Goal: Task Accomplishment & Management: Manage account settings

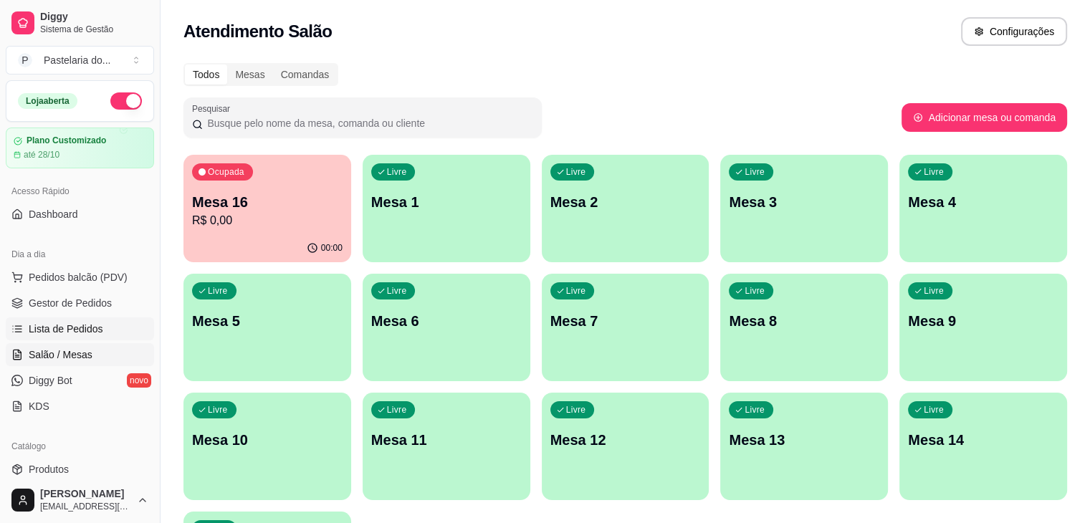
click at [82, 332] on span "Lista de Pedidos" at bounding box center [66, 329] width 74 height 14
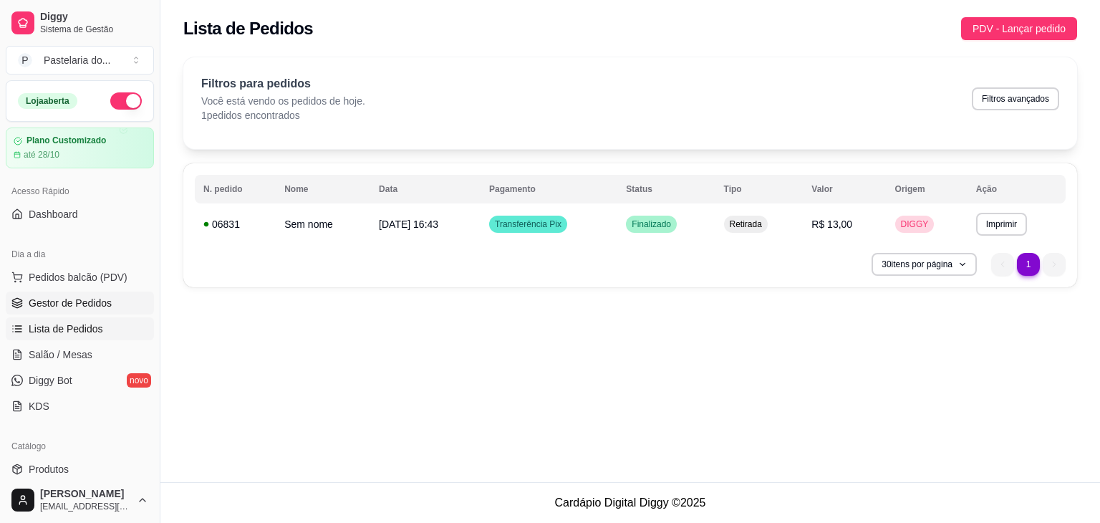
click at [91, 292] on link "Gestor de Pedidos" at bounding box center [80, 303] width 148 height 23
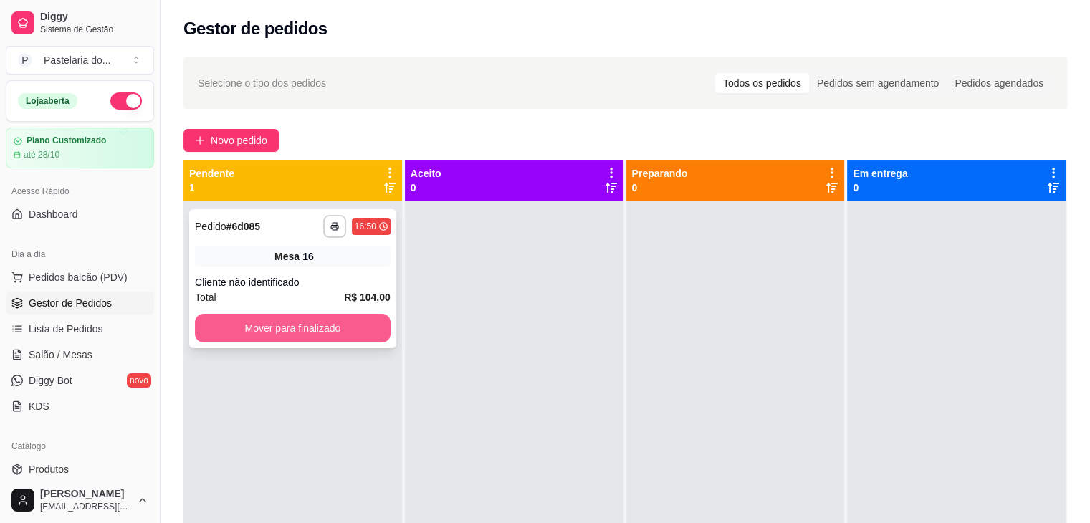
click at [322, 330] on button "Mover para finalizado" at bounding box center [293, 328] width 196 height 29
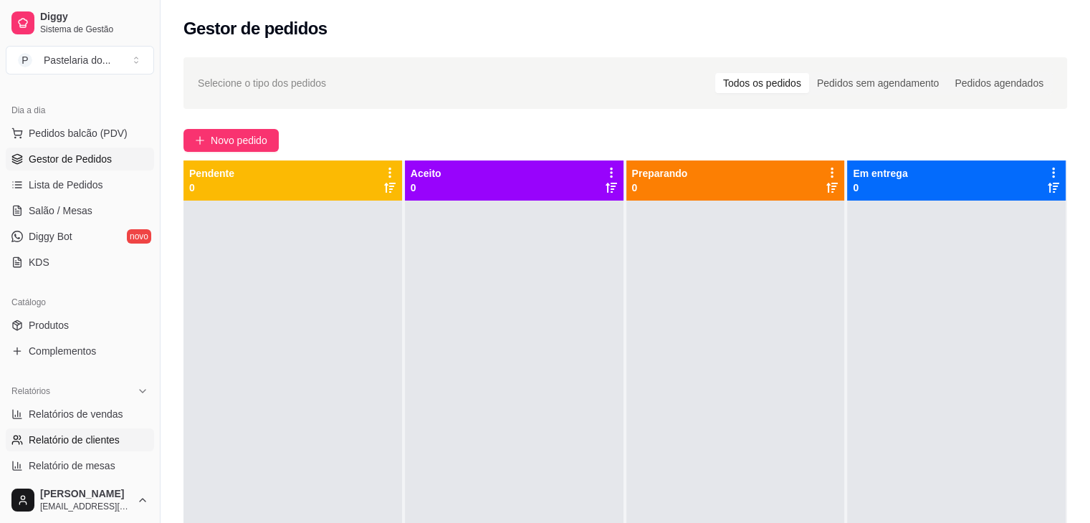
scroll to position [287, 0]
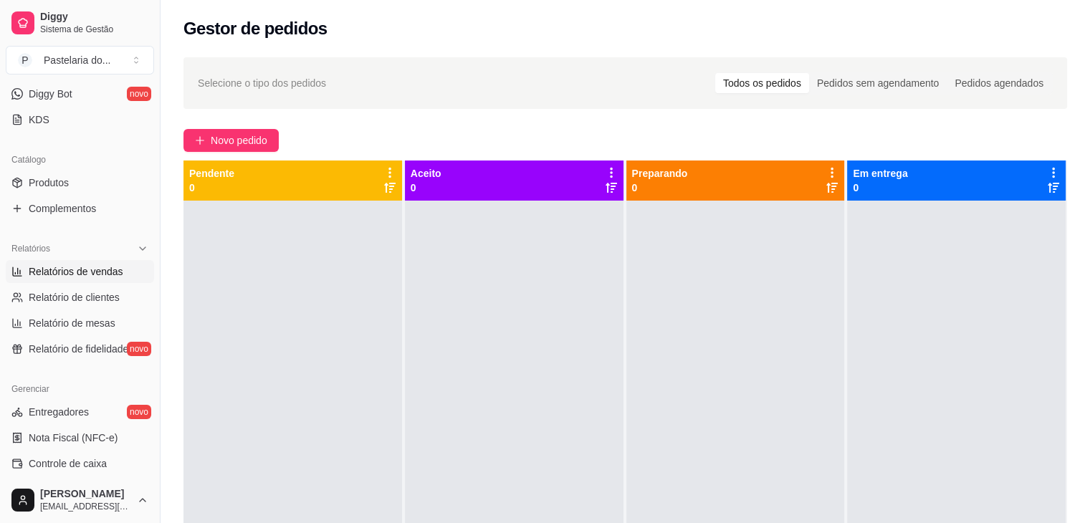
click at [69, 275] on span "Relatórios de vendas" at bounding box center [76, 271] width 95 height 14
select select "ALL"
select select "0"
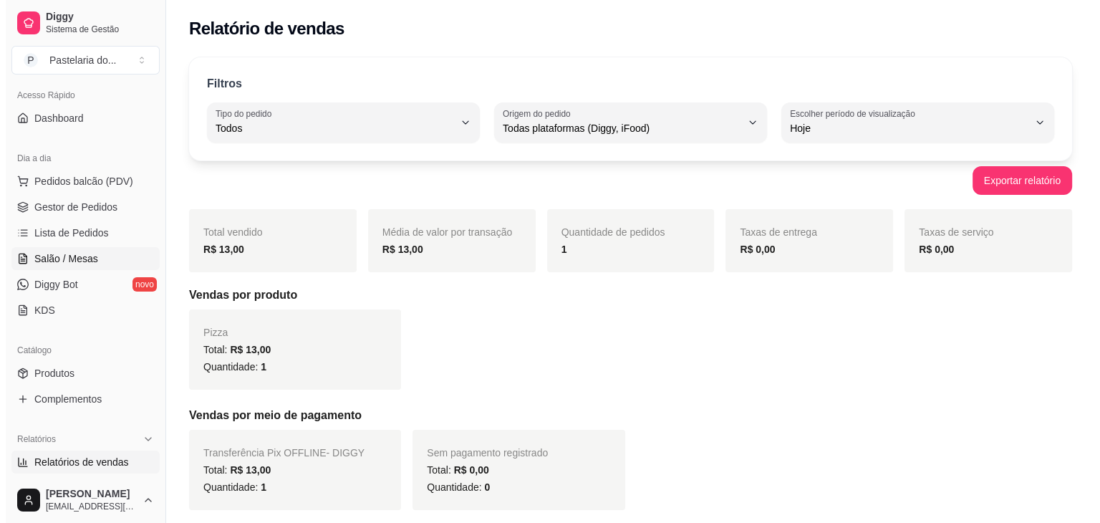
scroll to position [72, 0]
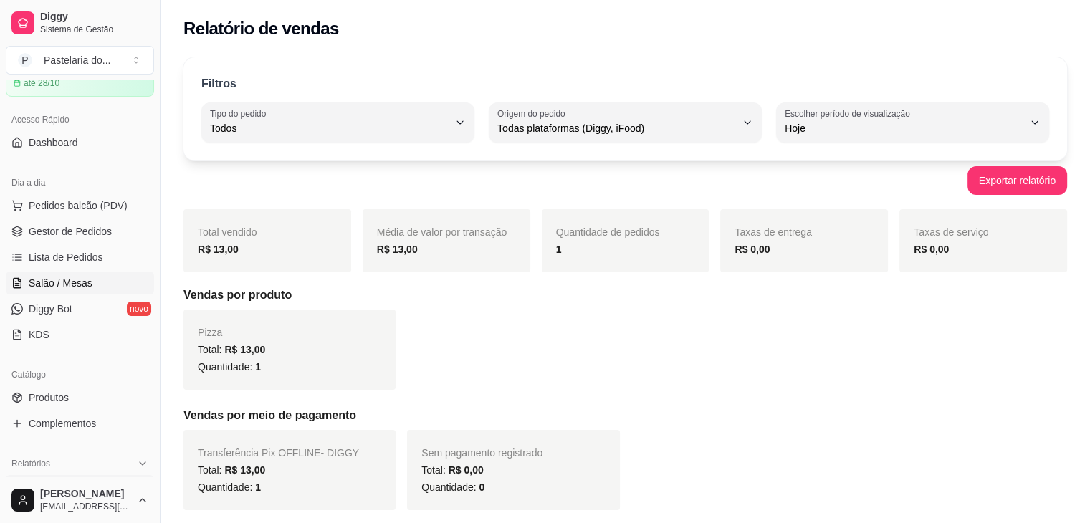
click at [80, 279] on span "Salão / Mesas" at bounding box center [61, 283] width 64 height 14
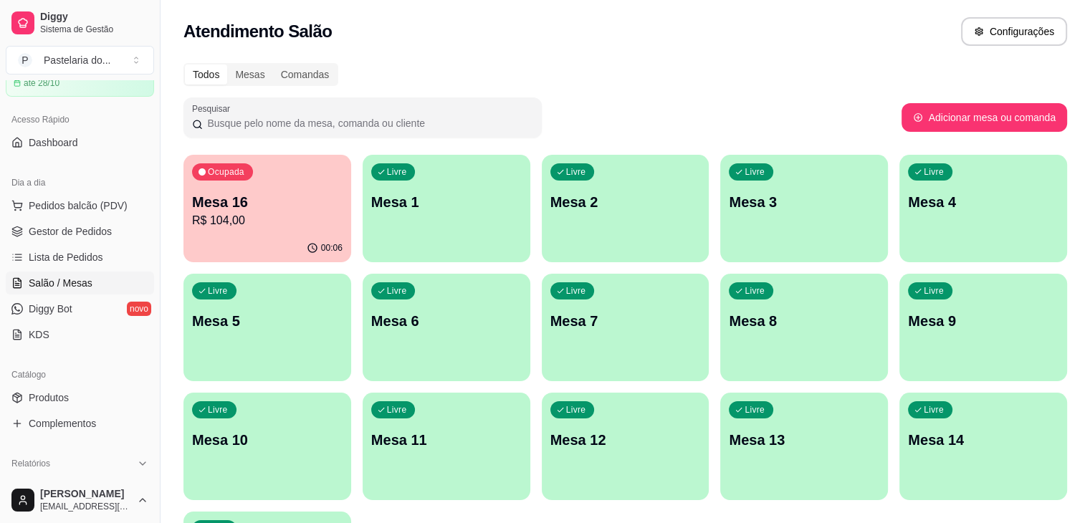
click at [261, 209] on p "Mesa 16" at bounding box center [267, 202] width 150 height 20
click at [103, 201] on span "Pedidos balcão (PDV)" at bounding box center [78, 205] width 99 height 14
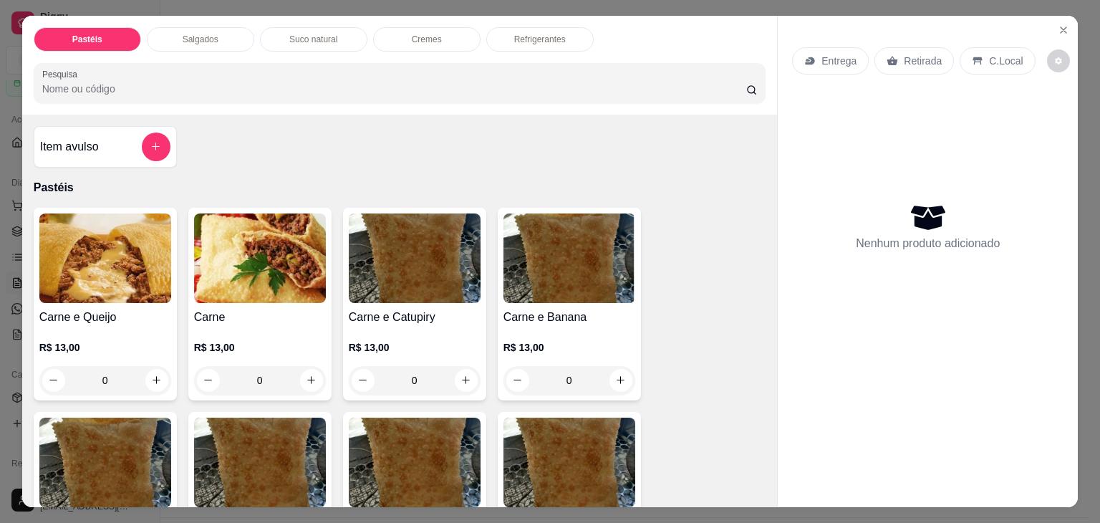
click at [99, 139] on div "Item avulso" at bounding box center [105, 147] width 130 height 29
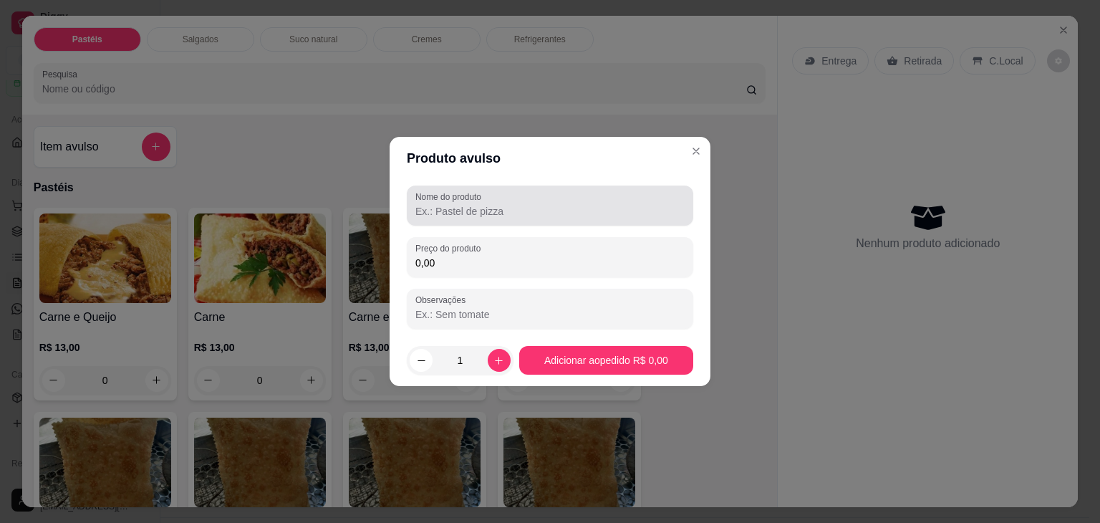
click at [465, 207] on input "Nome do produto" at bounding box center [549, 211] width 269 height 14
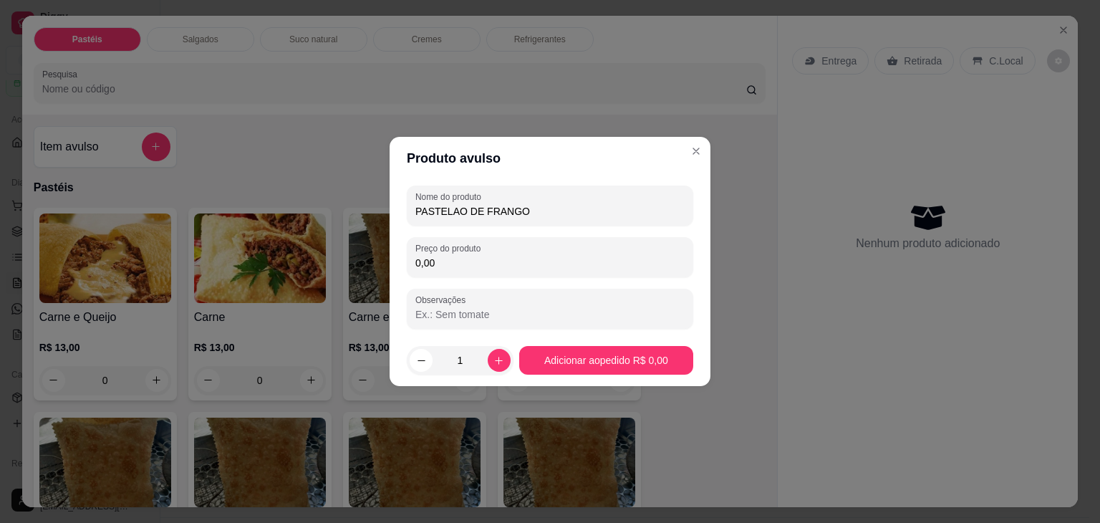
type input "PASTELAO DE FRANGO"
click at [628, 236] on div "Nome do produto PASTELAO DE FRANGO Preço do produto 0,00 Observações" at bounding box center [550, 257] width 287 height 143
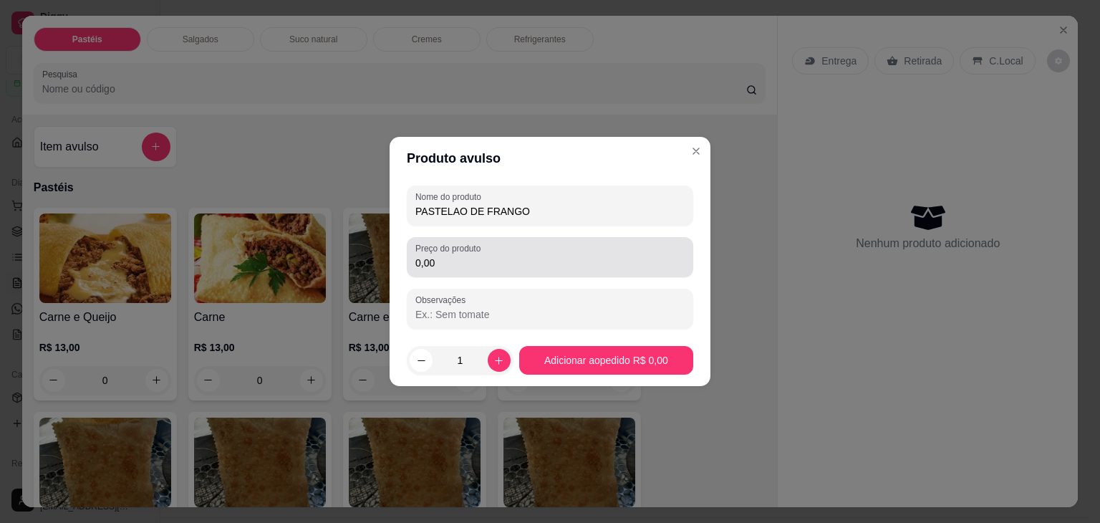
click at [623, 251] on div "0,00" at bounding box center [549, 257] width 269 height 29
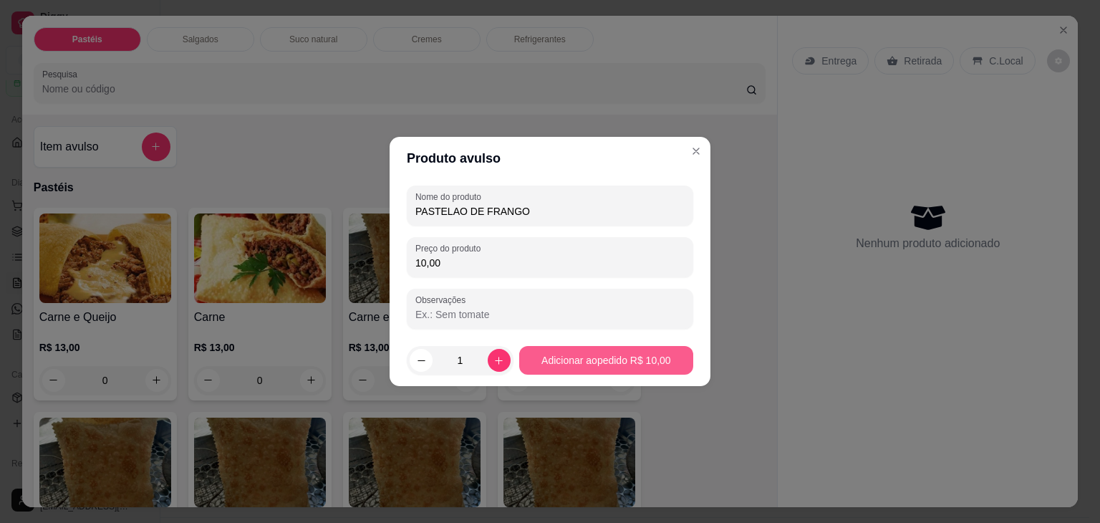
type input "10,00"
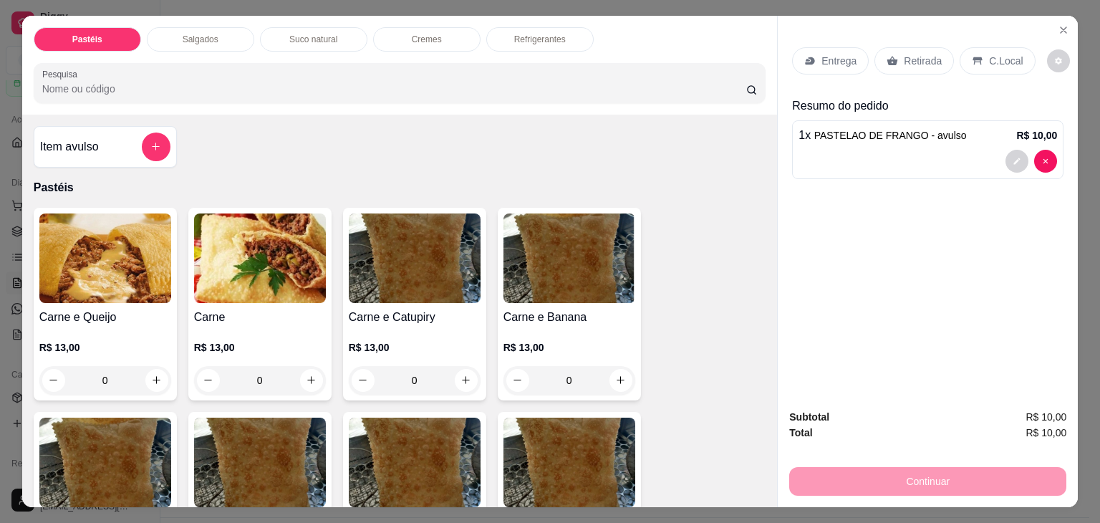
click at [74, 138] on h4 "Item avulso" at bounding box center [69, 146] width 59 height 17
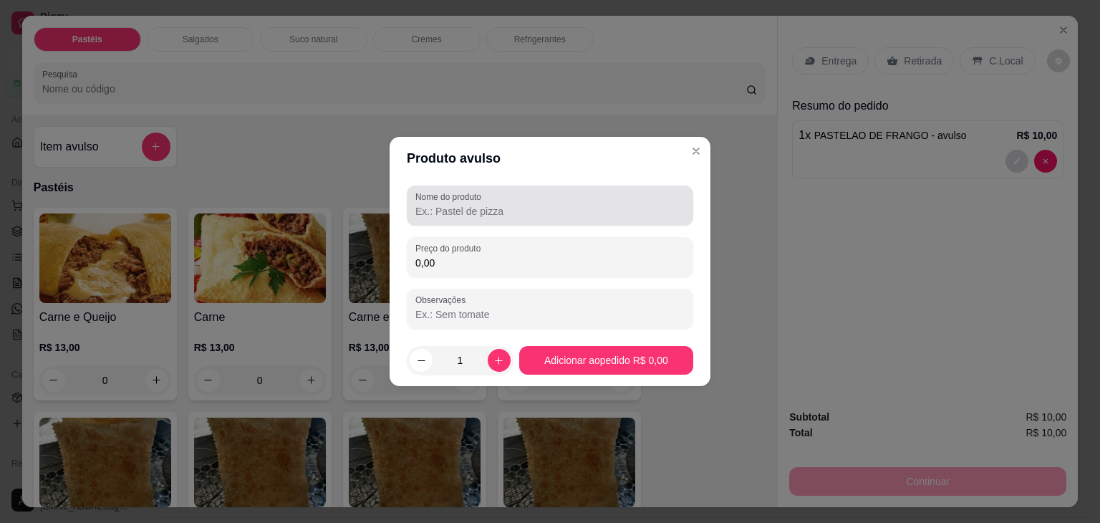
click at [467, 218] on div at bounding box center [549, 205] width 269 height 29
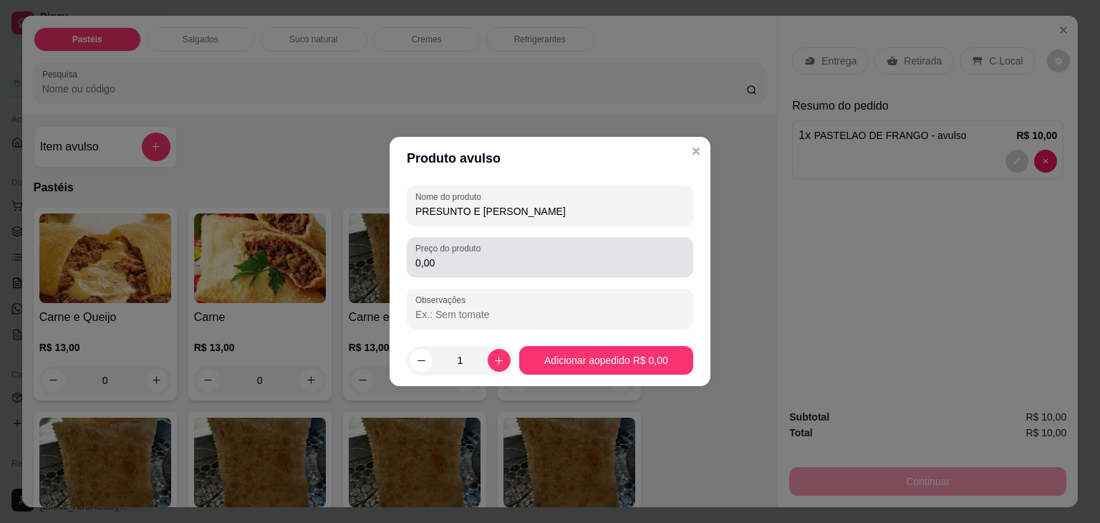
type input "PRESUNTO E [PERSON_NAME]"
click at [570, 259] on input "0,00" at bounding box center [549, 263] width 269 height 14
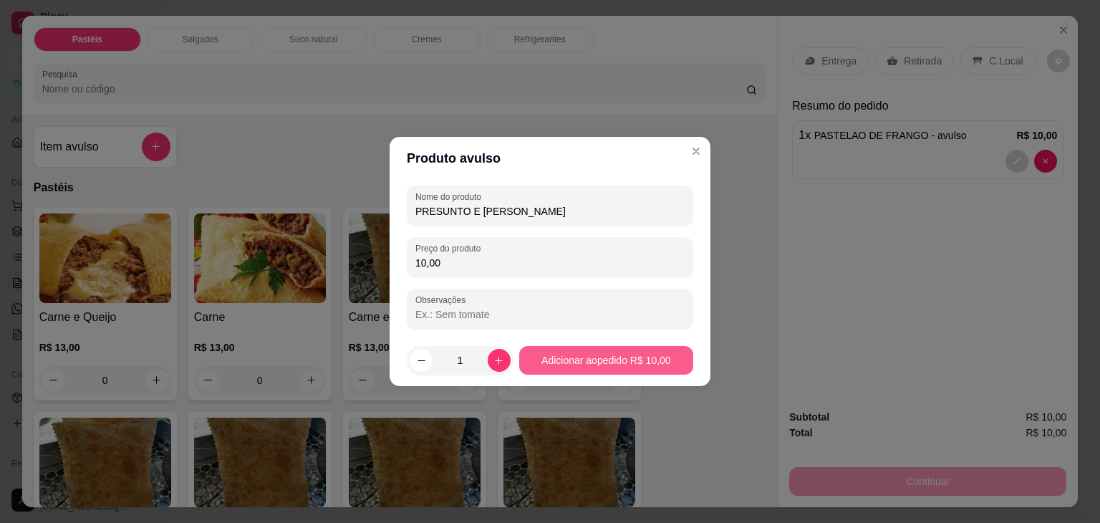
type input "10,00"
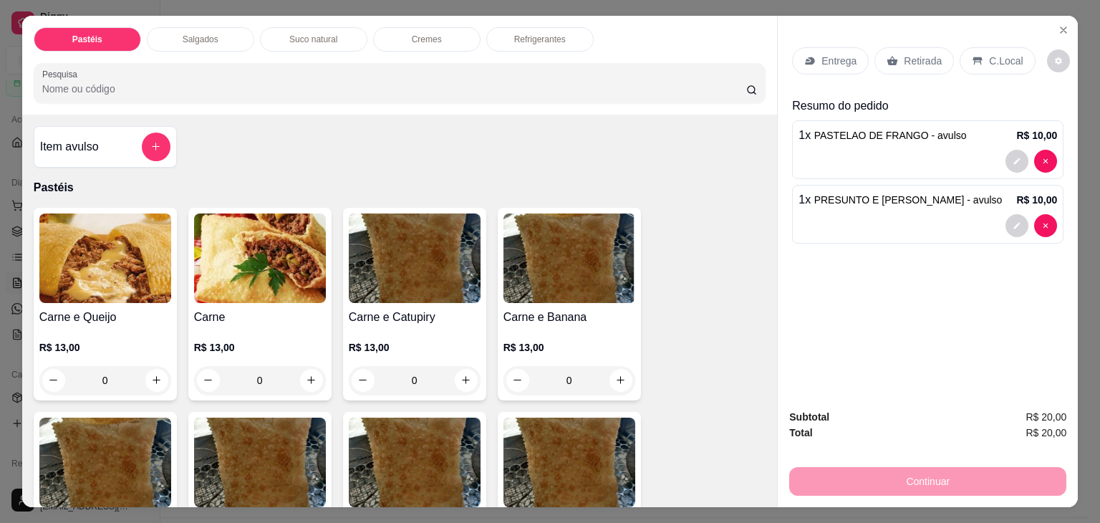
drag, startPoint x: 925, startPoint y: 64, endPoint x: 914, endPoint y: 77, distance: 16.8
click at [924, 64] on div "Retirada" at bounding box center [915, 60] width 80 height 27
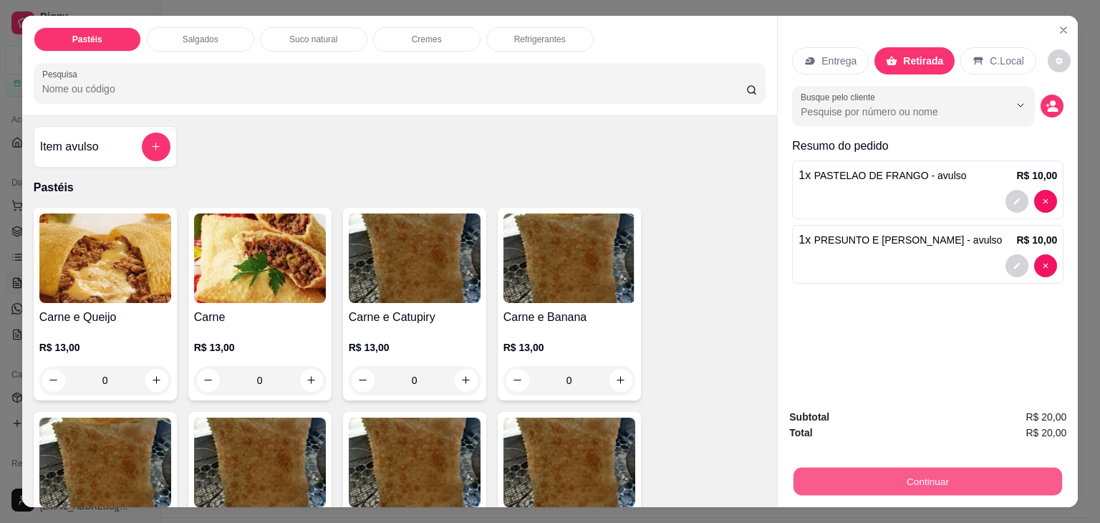
click at [875, 474] on button "Continuar" at bounding box center [928, 482] width 269 height 28
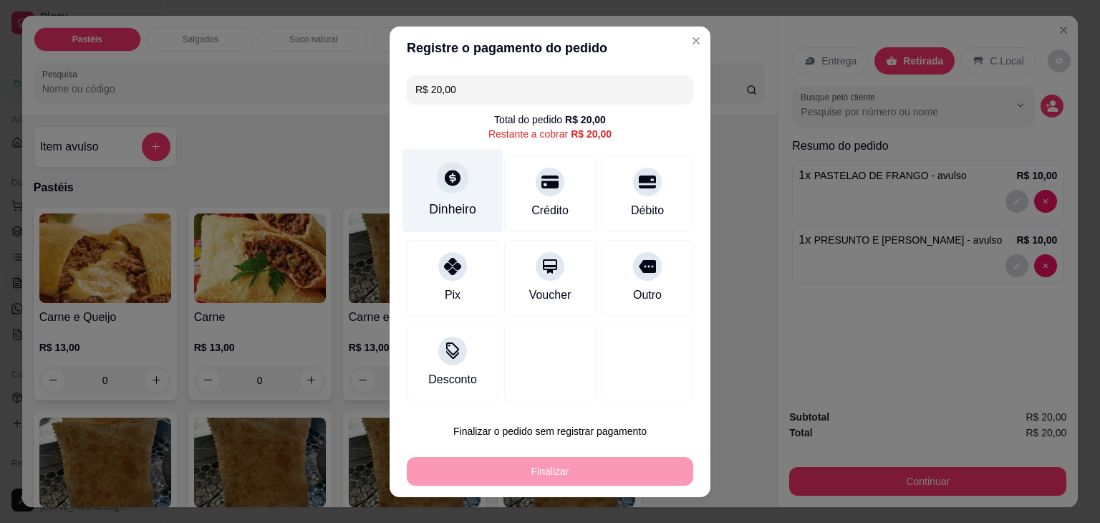
click at [448, 173] on icon at bounding box center [452, 177] width 19 height 19
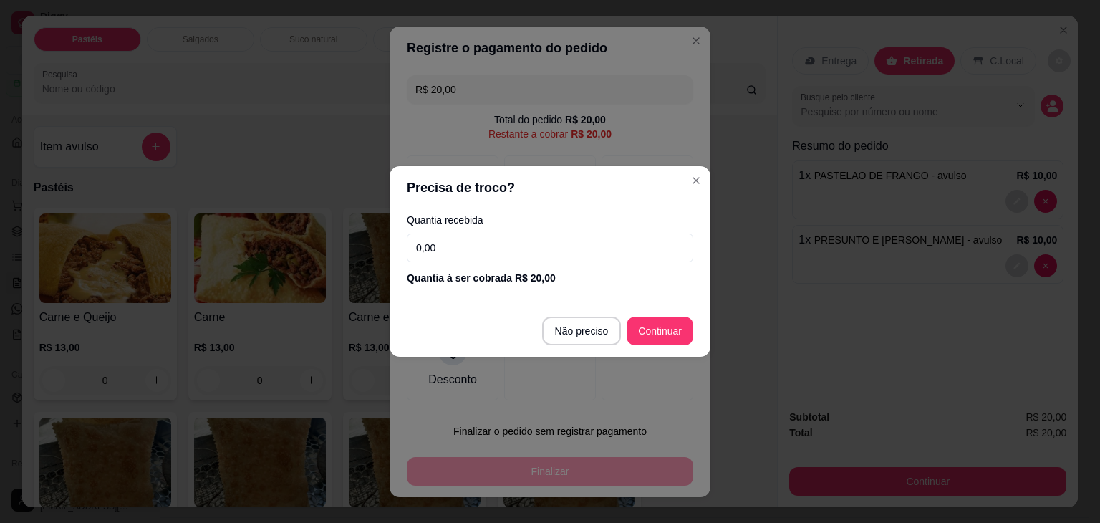
click at [468, 231] on div "Quantia recebida 0,00 Quantia à ser cobrada R$ 20,00" at bounding box center [550, 250] width 321 height 82
click at [471, 245] on input "0,00" at bounding box center [550, 248] width 287 height 29
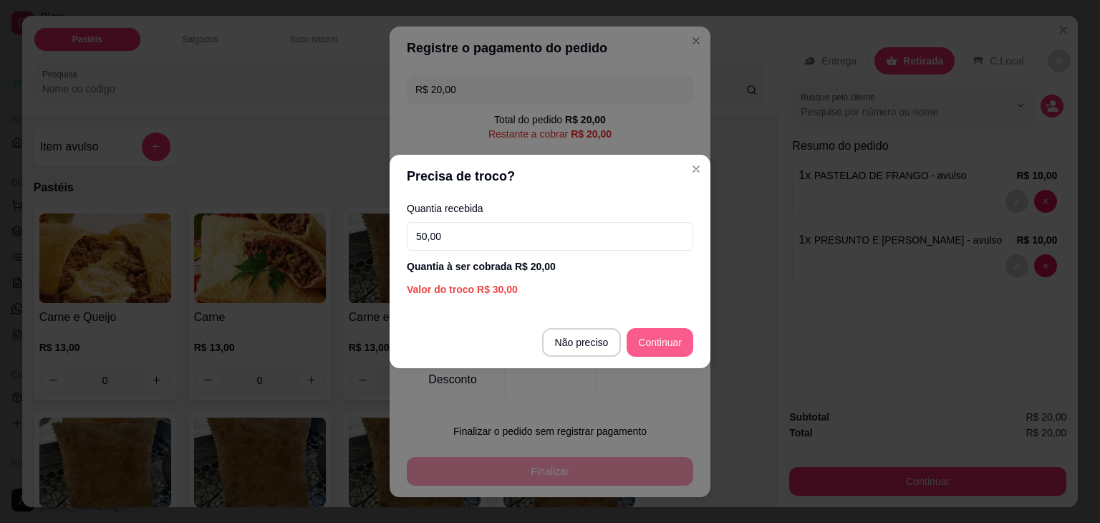
type input "50,00"
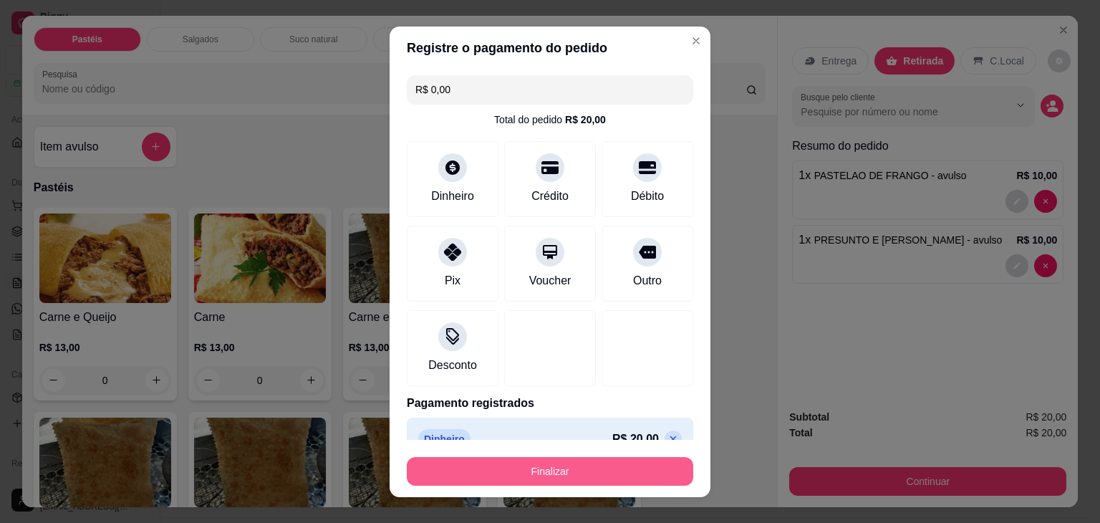
click at [638, 466] on button "Finalizar" at bounding box center [550, 471] width 287 height 29
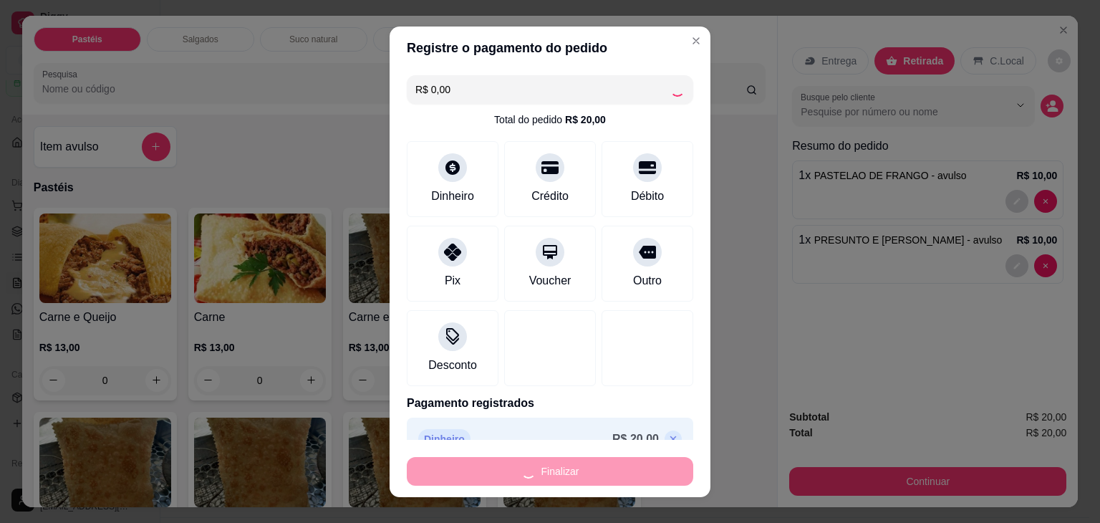
type input "-R$ 20,00"
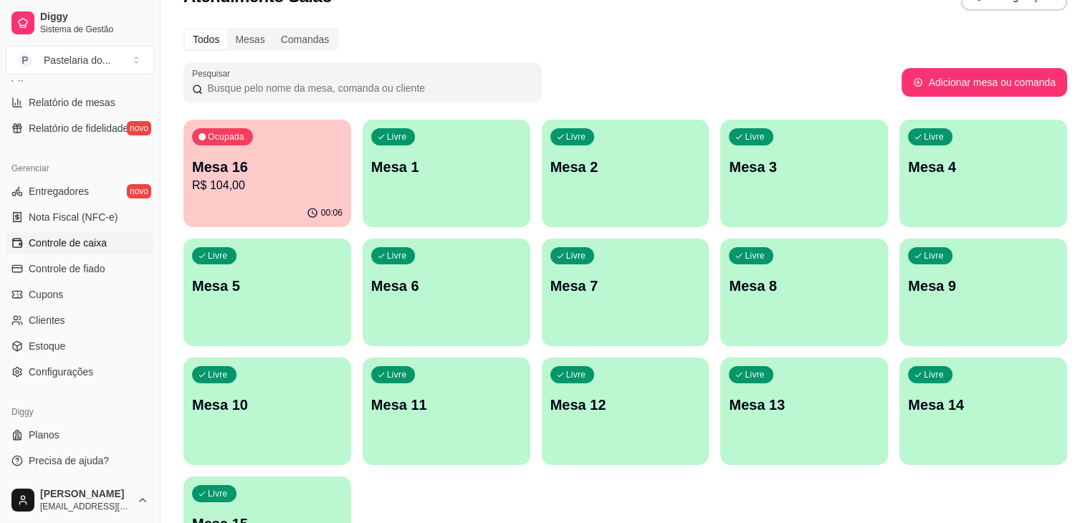
scroll to position [507, 0]
click at [52, 335] on link "Estoque" at bounding box center [80, 346] width 148 height 23
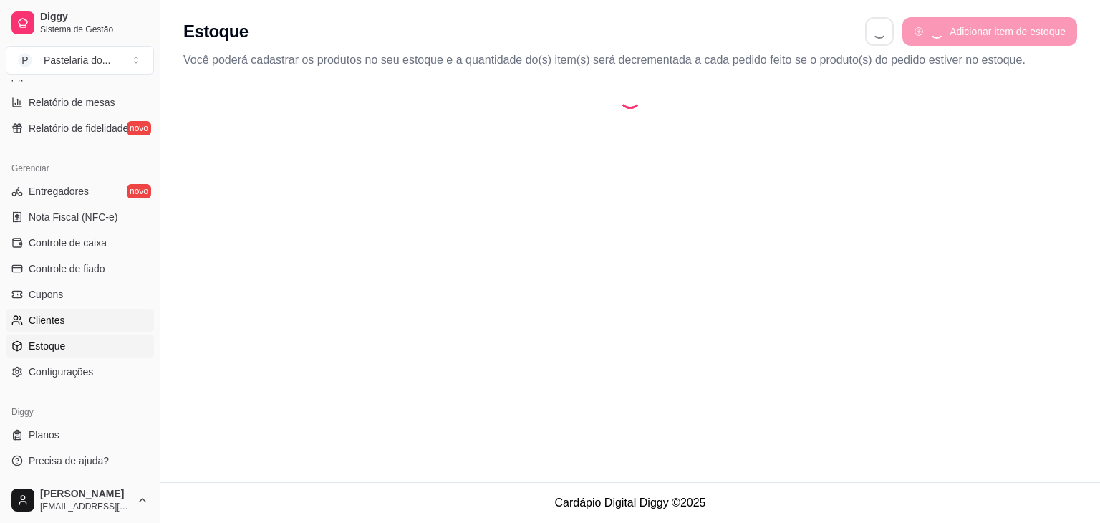
select select "QUANTITY_ORDER"
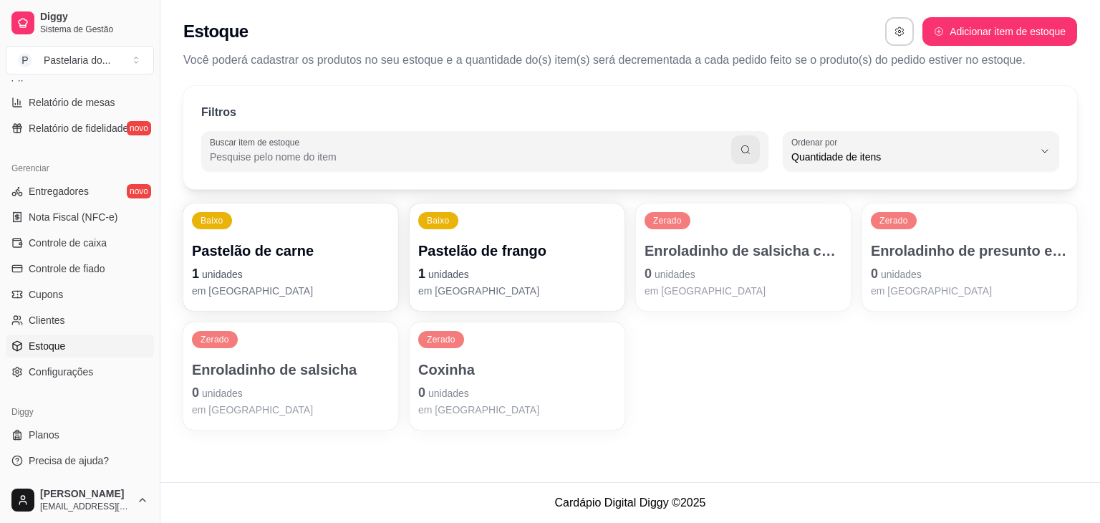
scroll to position [14, 0]
click at [923, 236] on div "Zerado Enroladinho de presunto e queijo 0 unidades em [GEOGRAPHIC_DATA]" at bounding box center [969, 256] width 215 height 107
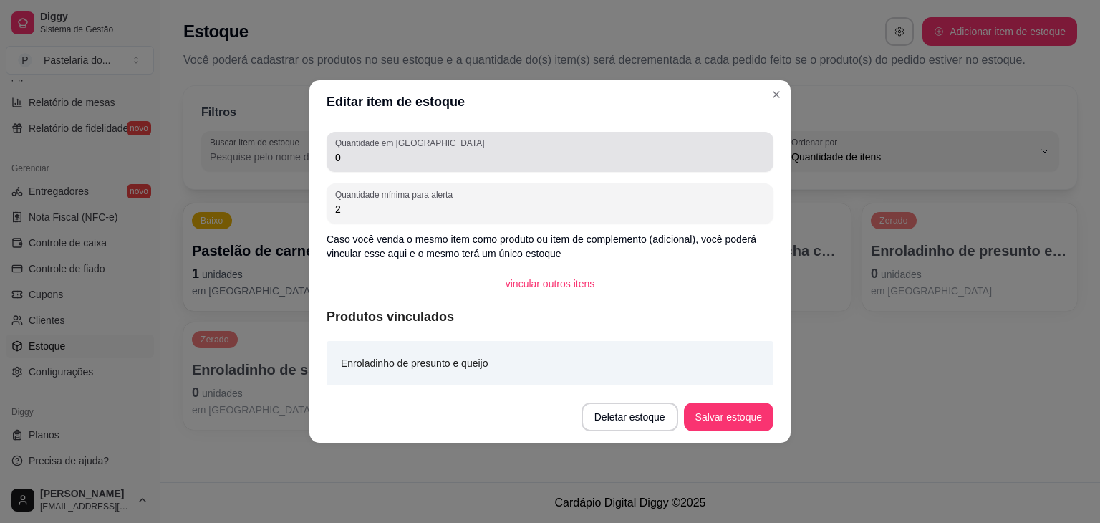
click at [408, 168] on div "Quantidade em estoque 0" at bounding box center [550, 152] width 447 height 40
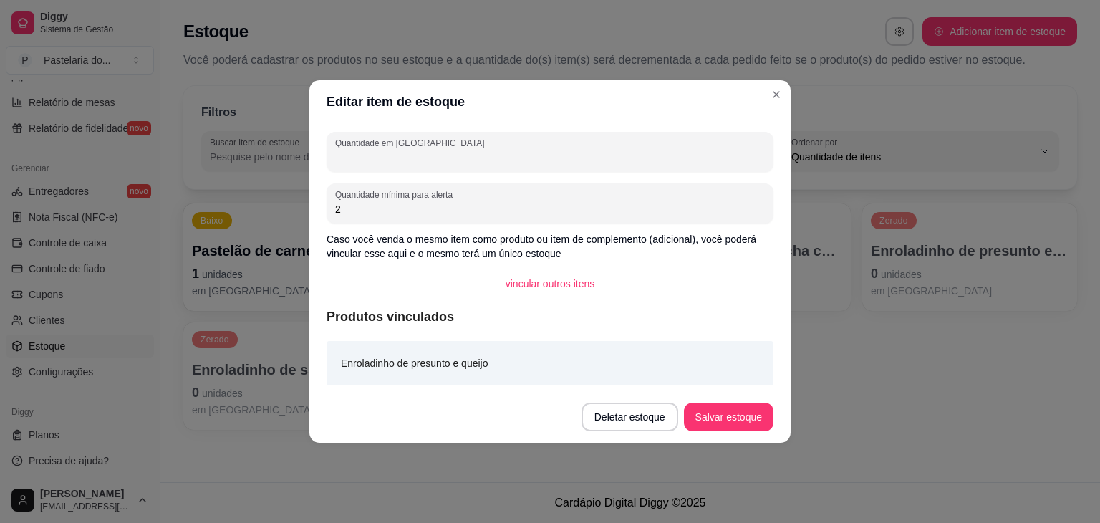
type input "4"
click at [731, 418] on button "Salvar estoque" at bounding box center [728, 417] width 87 height 28
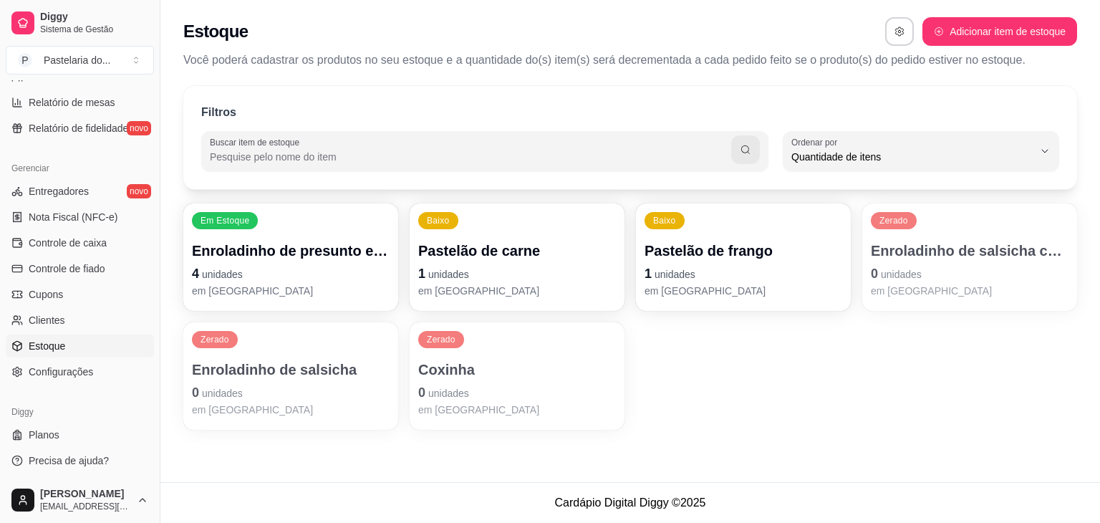
click at [746, 266] on p "1 unidades" at bounding box center [744, 274] width 198 height 20
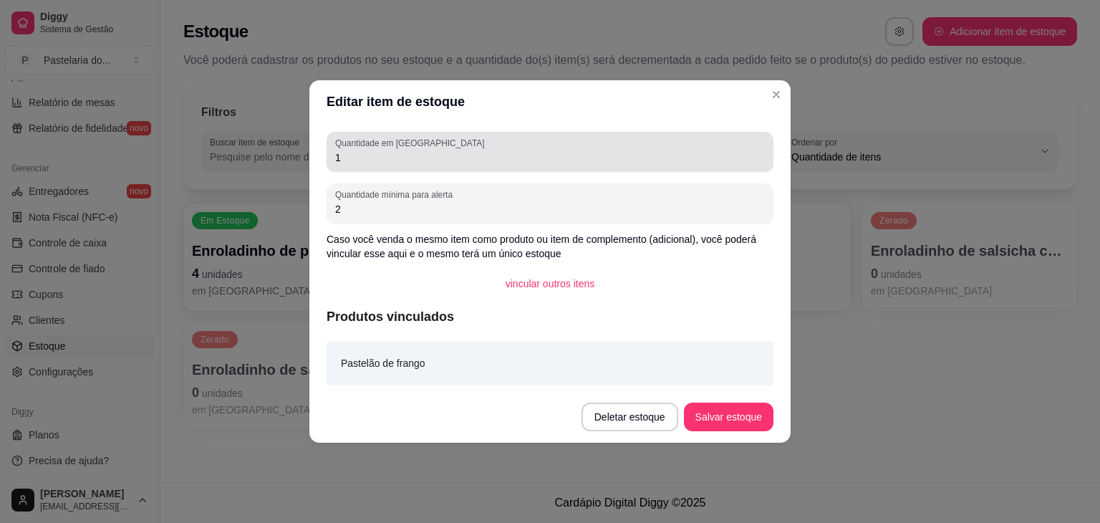
click at [493, 148] on div "1" at bounding box center [550, 152] width 430 height 29
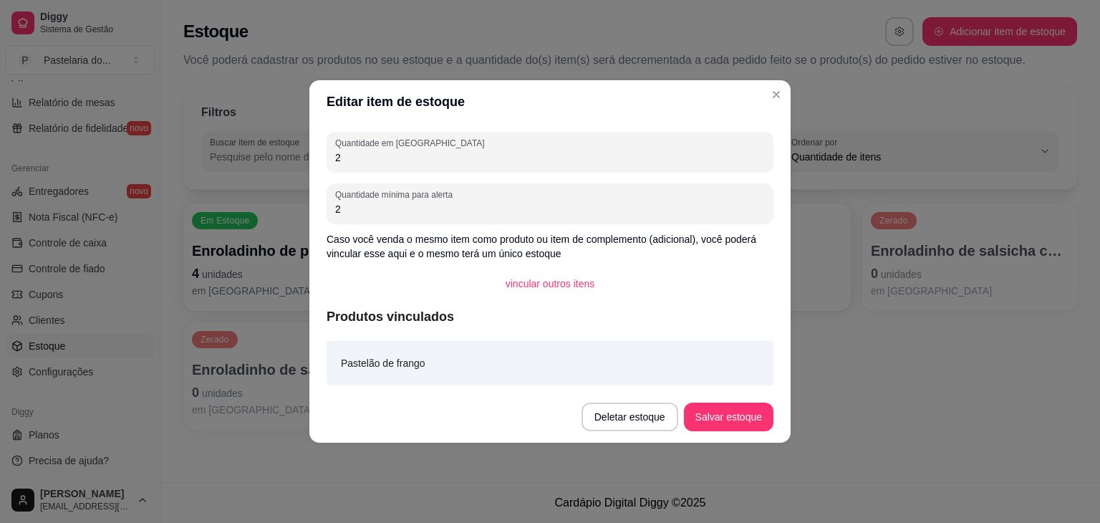
type input "2"
click at [731, 404] on button "Salvar estoque" at bounding box center [729, 417] width 90 height 29
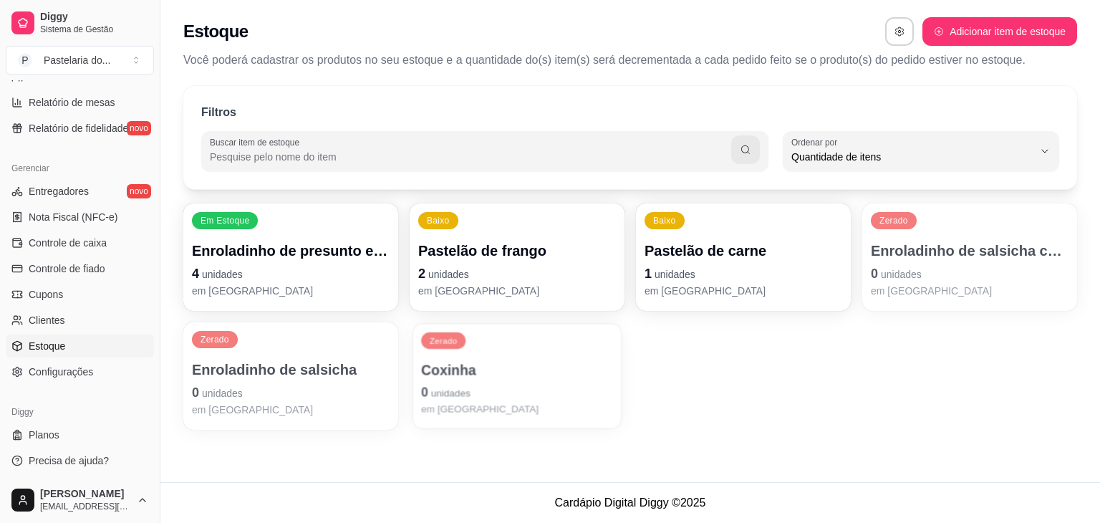
click at [493, 342] on div "Zerado Coxinha 0 unidades em [GEOGRAPHIC_DATA]" at bounding box center [517, 376] width 208 height 105
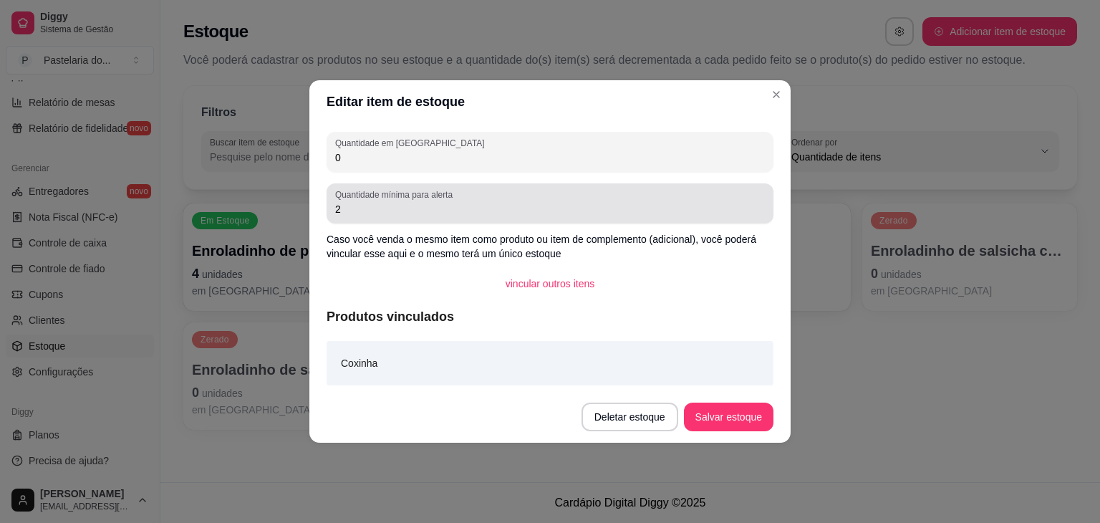
drag, startPoint x: 441, startPoint y: 183, endPoint x: 448, endPoint y: 176, distance: 9.1
click at [446, 178] on div "Quantidade em estoque 0 Quantidade mínima para alerta 2 Caso você venda o mesmo…" at bounding box center [549, 257] width 481 height 268
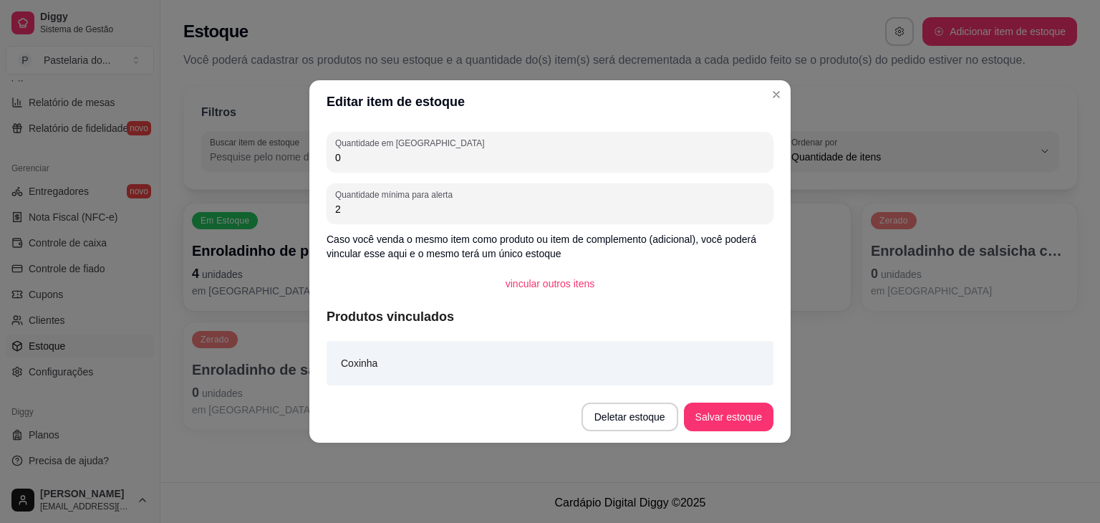
click at [457, 166] on div "Quantidade em estoque 0" at bounding box center [550, 152] width 447 height 40
click at [458, 165] on div "0" at bounding box center [550, 152] width 430 height 29
type input "12"
click at [731, 428] on button "Salvar estoque" at bounding box center [728, 417] width 87 height 28
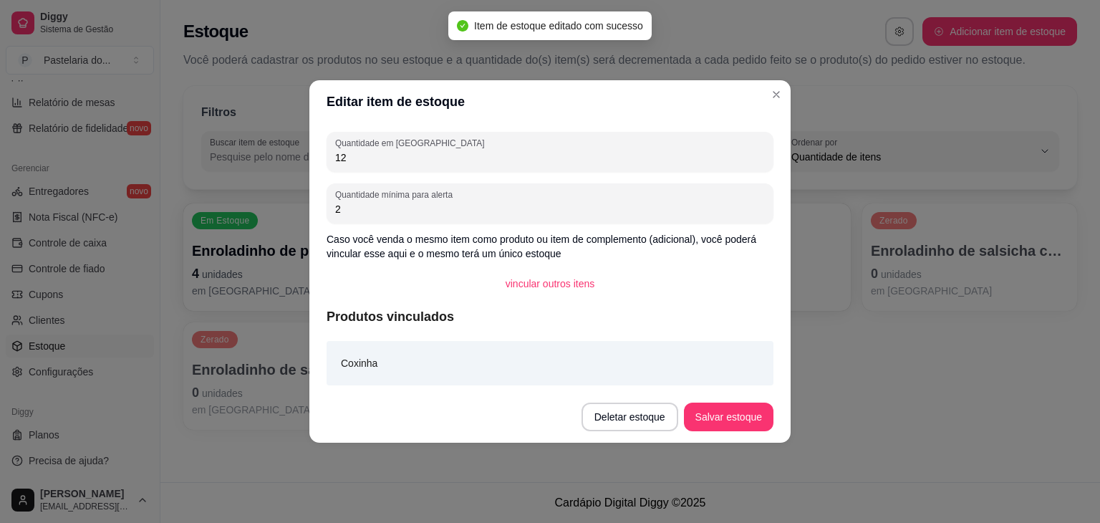
click at [794, 449] on div "Estoque Adicionar item de estoque Você poderá cadastrar os produtos no seu esto…" at bounding box center [630, 241] width 940 height 482
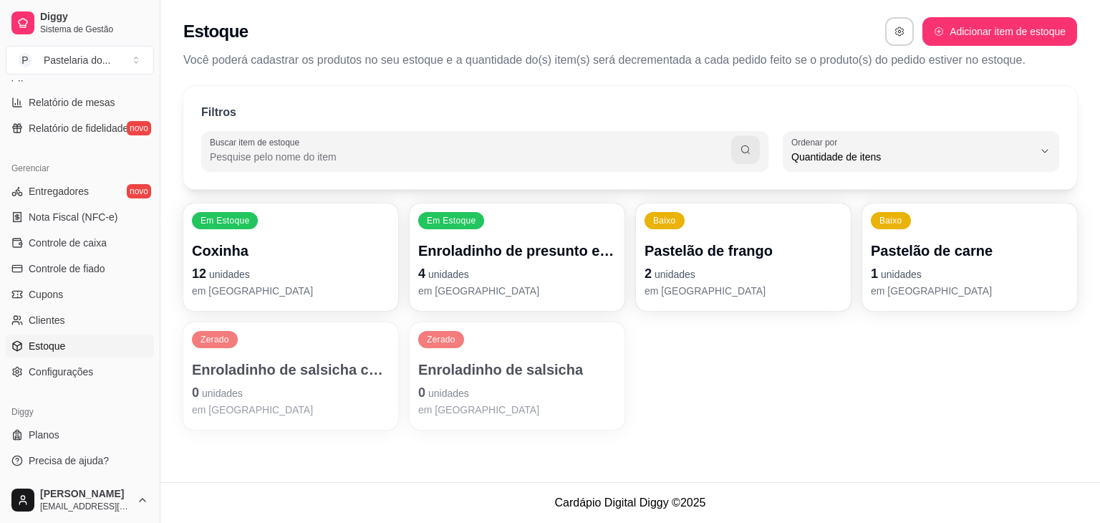
click at [939, 276] on p "1 unidades" at bounding box center [970, 274] width 198 height 20
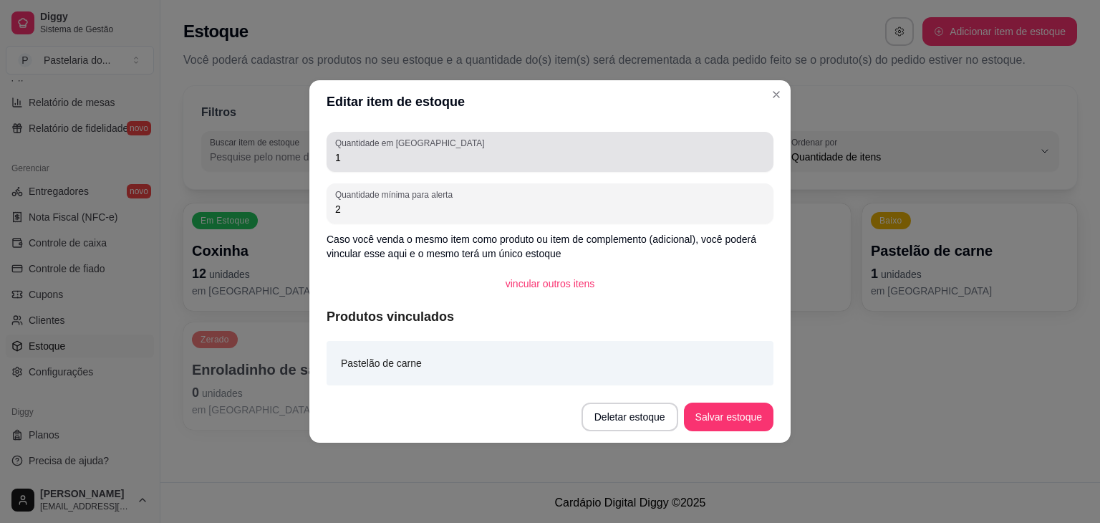
click at [521, 135] on div "Quantidade em estoque 1" at bounding box center [550, 152] width 447 height 40
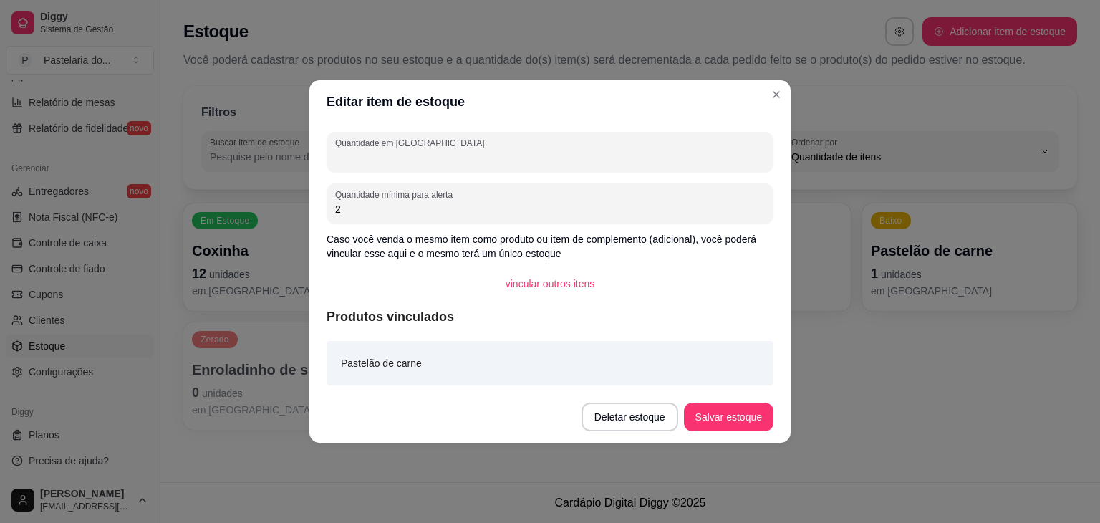
type input "5"
type input "6"
drag, startPoint x: 720, startPoint y: 399, endPoint x: 724, endPoint y: 408, distance: 10.0
click at [722, 407] on footer "Deletar estoque Salvar estoque" at bounding box center [549, 417] width 481 height 52
click at [726, 413] on button "Salvar estoque" at bounding box center [728, 417] width 87 height 28
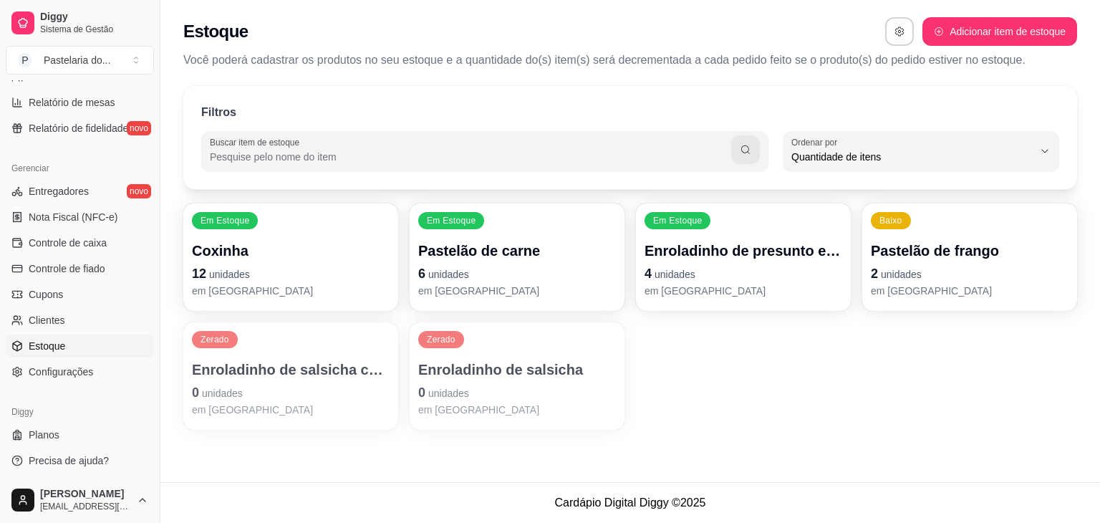
click at [358, 372] on p "Enroladinho de salsicha com queijo" at bounding box center [291, 370] width 198 height 20
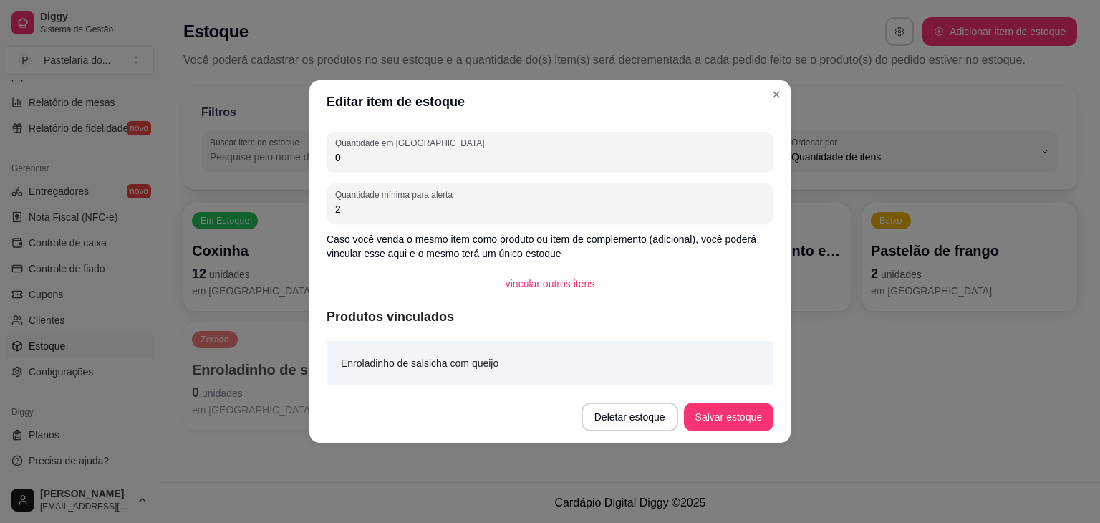
click at [387, 158] on input "0" at bounding box center [550, 157] width 430 height 14
type input "1"
click at [755, 410] on button "Salvar estoque" at bounding box center [729, 417] width 90 height 29
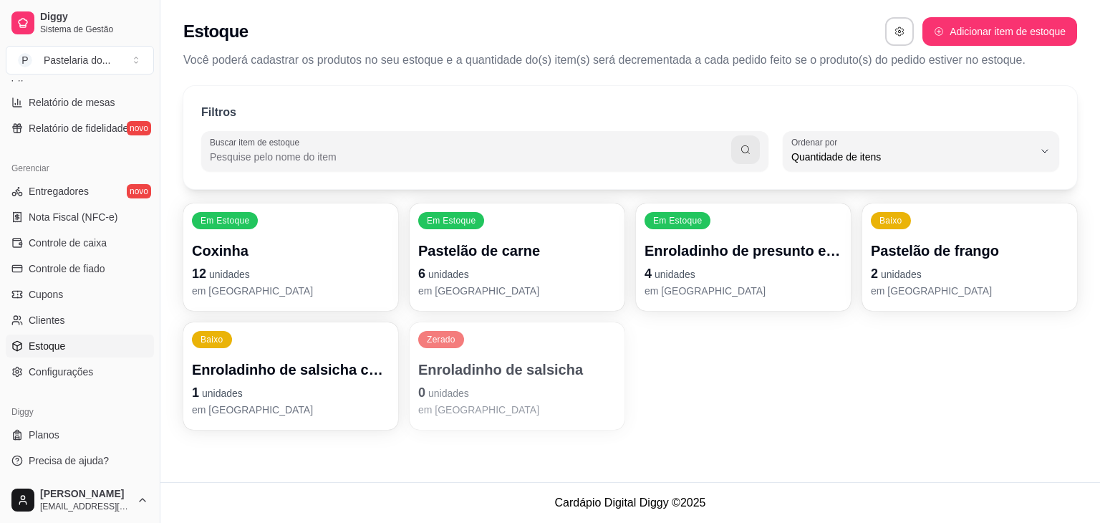
click at [476, 362] on p "Enroladinho de salsicha" at bounding box center [517, 370] width 198 height 20
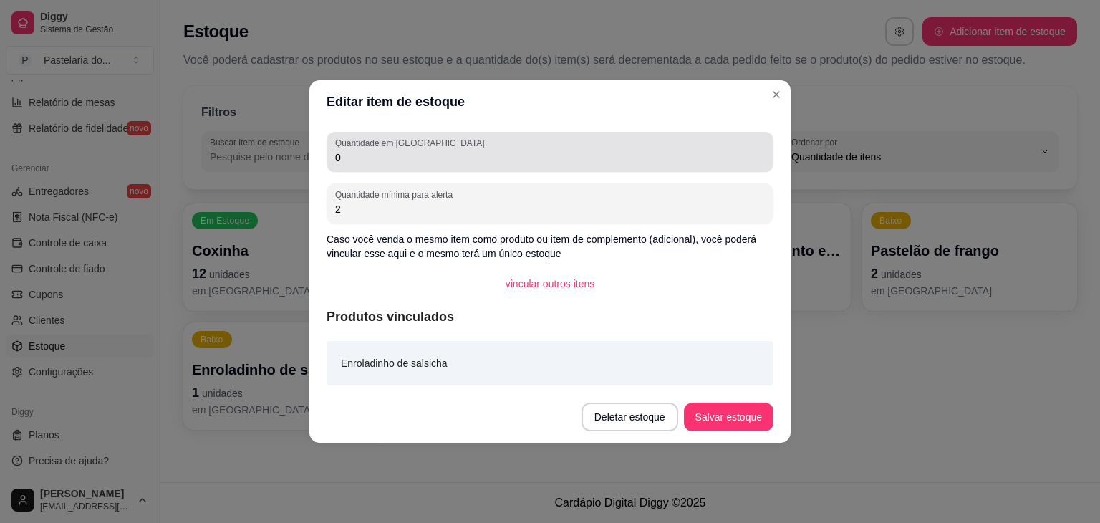
click at [391, 149] on div "0" at bounding box center [550, 152] width 430 height 29
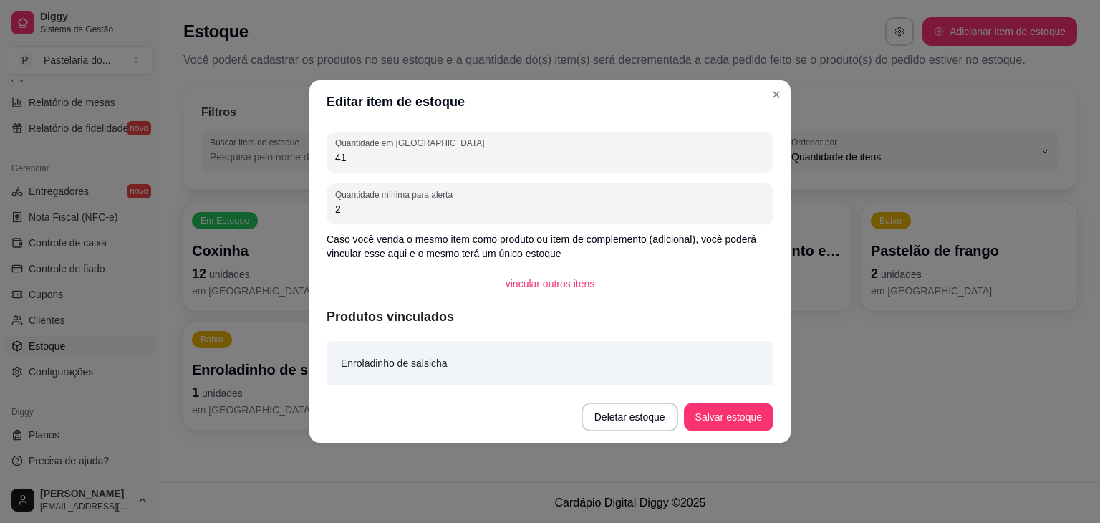
type input "4"
type input "1"
click at [736, 405] on button "Salvar estoque" at bounding box center [729, 417] width 90 height 29
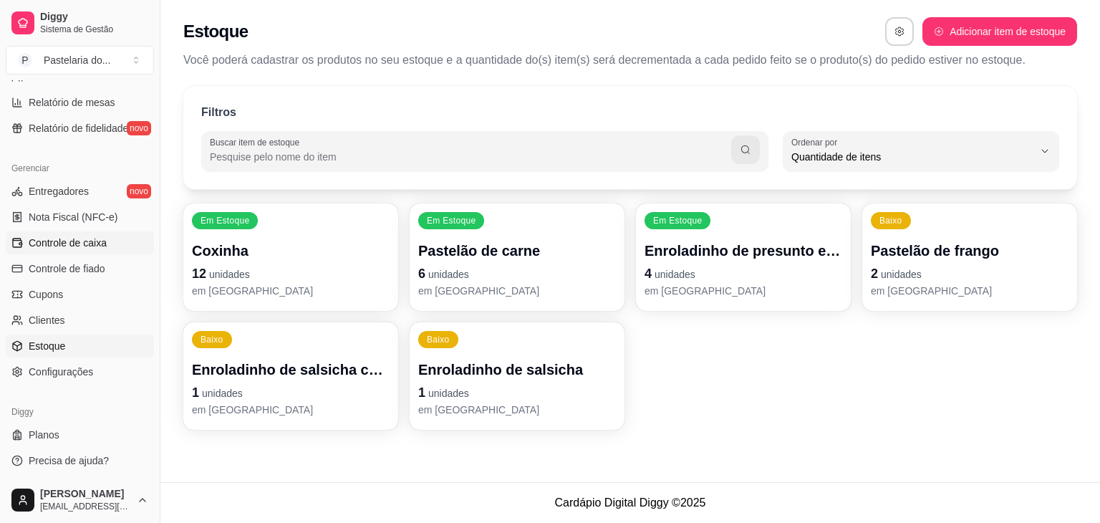
scroll to position [149, 0]
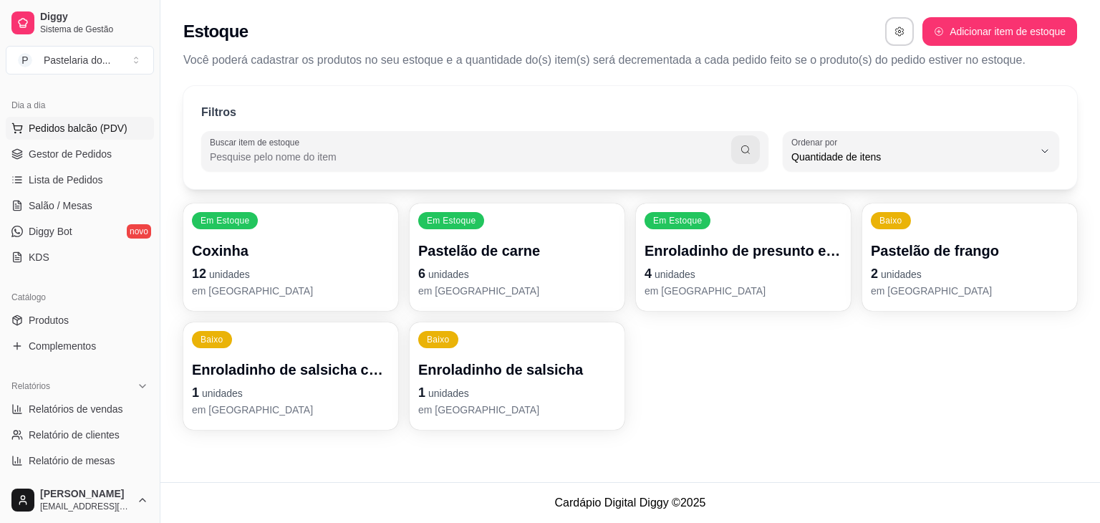
click at [95, 133] on span "Pedidos balcão (PDV)" at bounding box center [78, 128] width 99 height 14
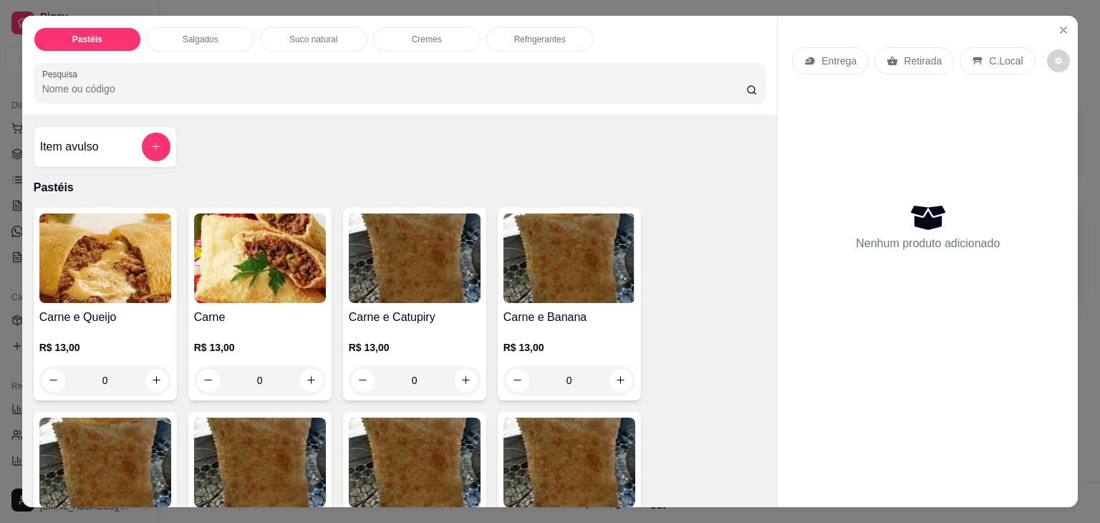
click at [168, 45] on div "Salgados" at bounding box center [200, 39] width 107 height 24
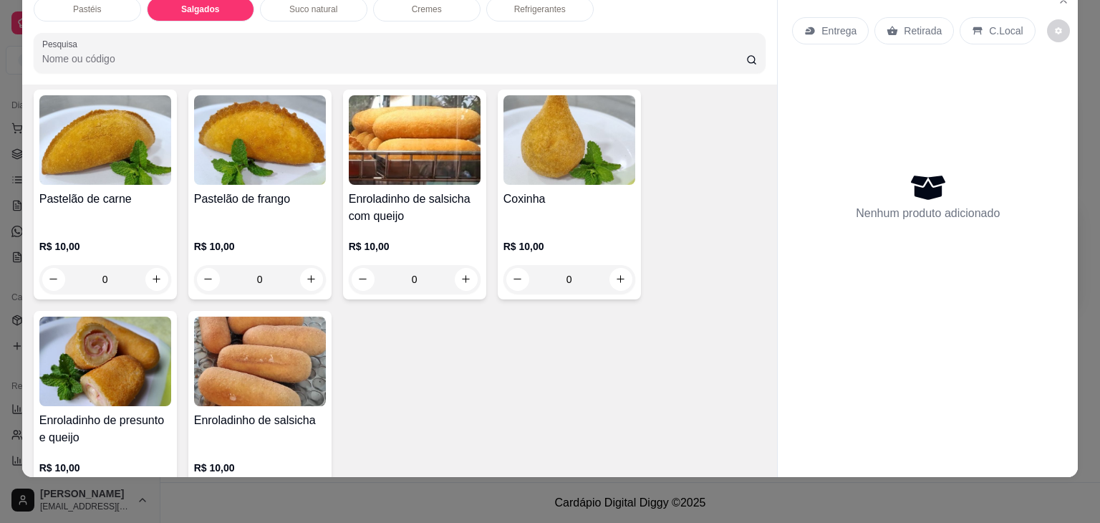
scroll to position [1593, 0]
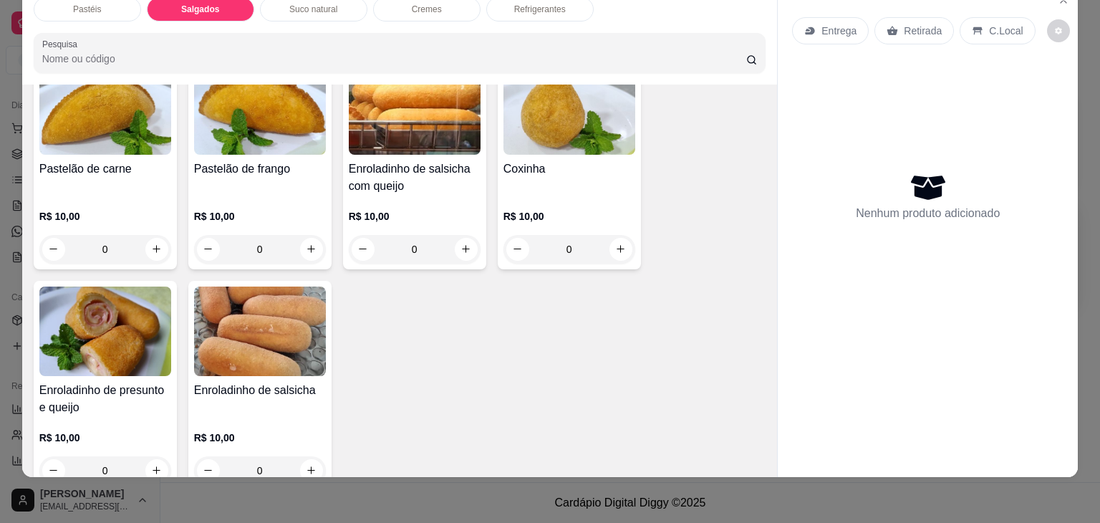
click at [85, 317] on img at bounding box center [105, 332] width 132 height 90
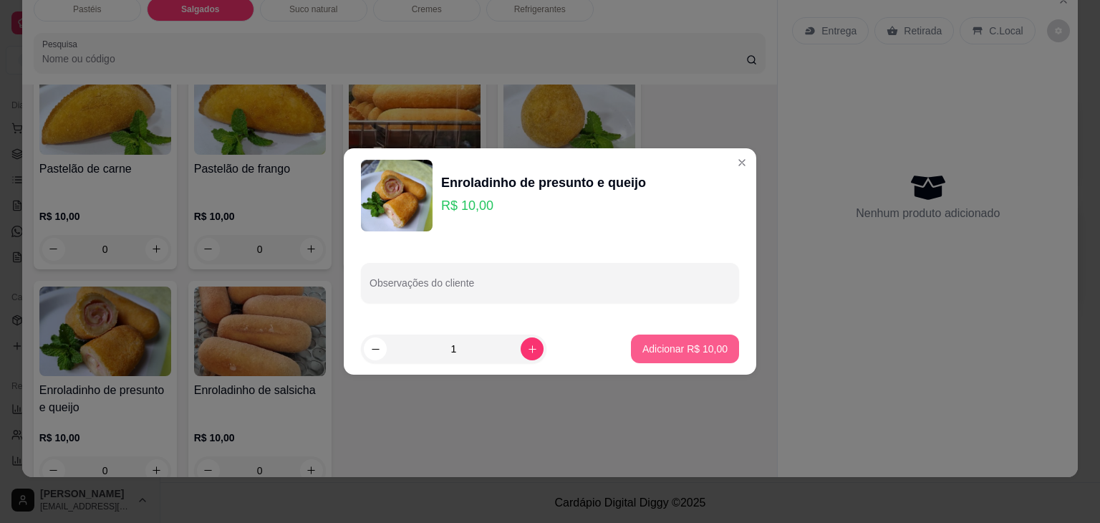
click at [667, 345] on p "Adicionar R$ 10,00" at bounding box center [685, 349] width 85 height 14
type input "1"
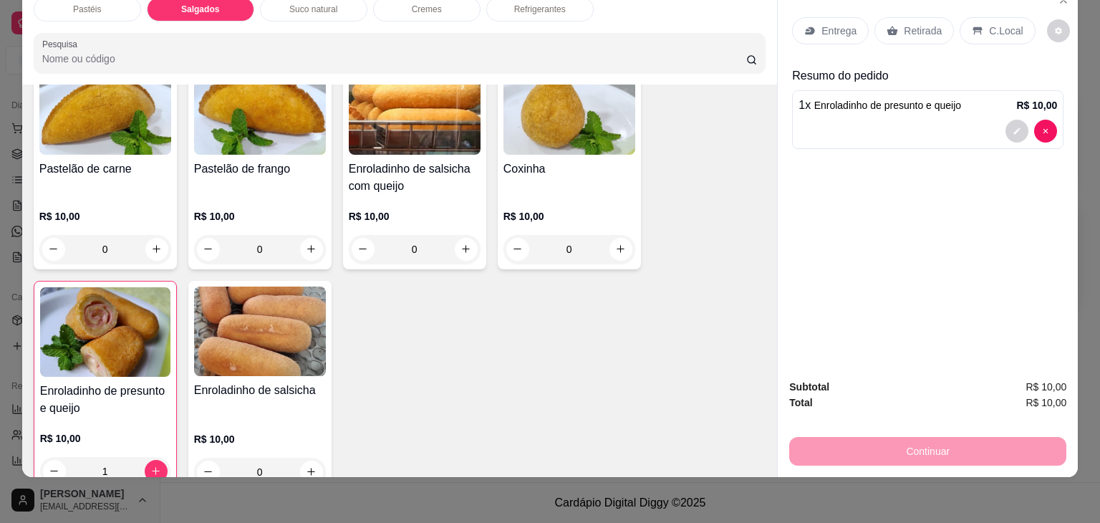
click at [905, 24] on p "Retirada" at bounding box center [923, 31] width 38 height 14
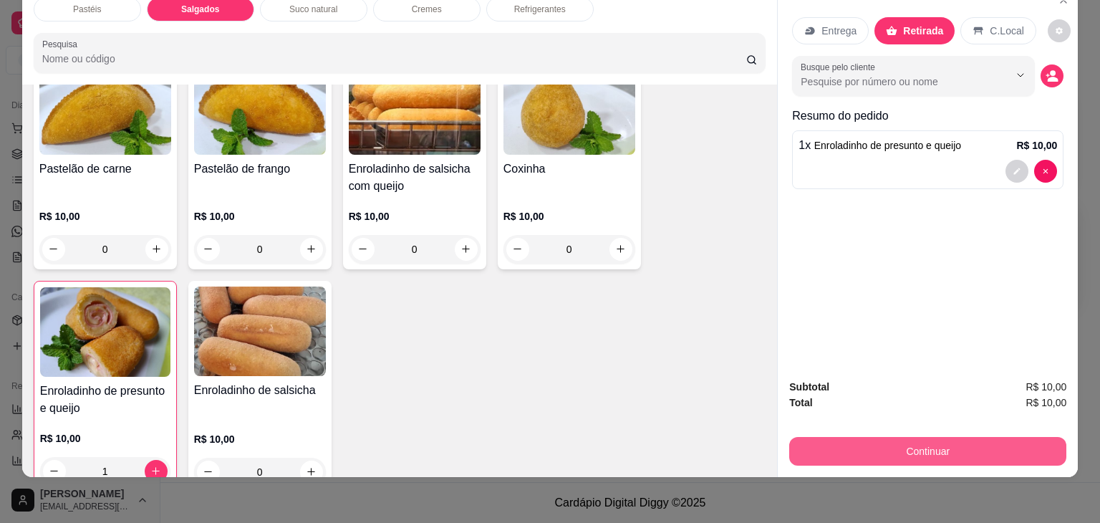
click at [814, 437] on button "Continuar" at bounding box center [927, 451] width 277 height 29
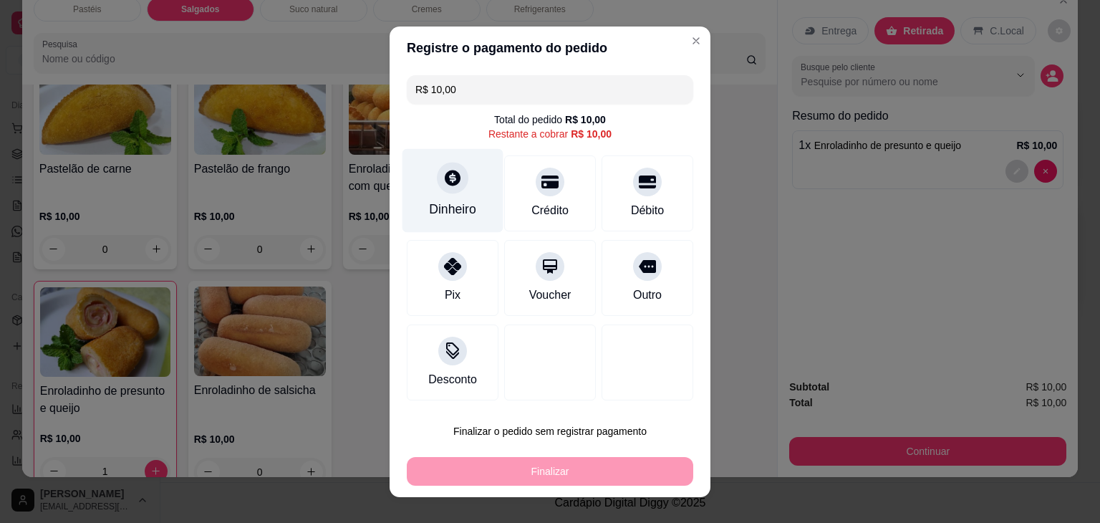
click at [445, 186] on icon at bounding box center [453, 178] width 16 height 16
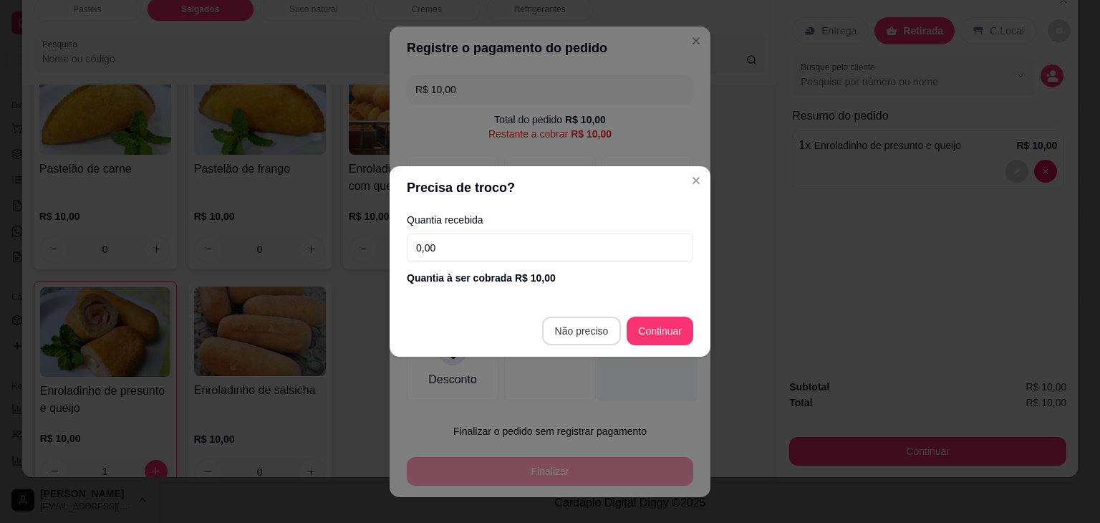
type input "R$ 0,00"
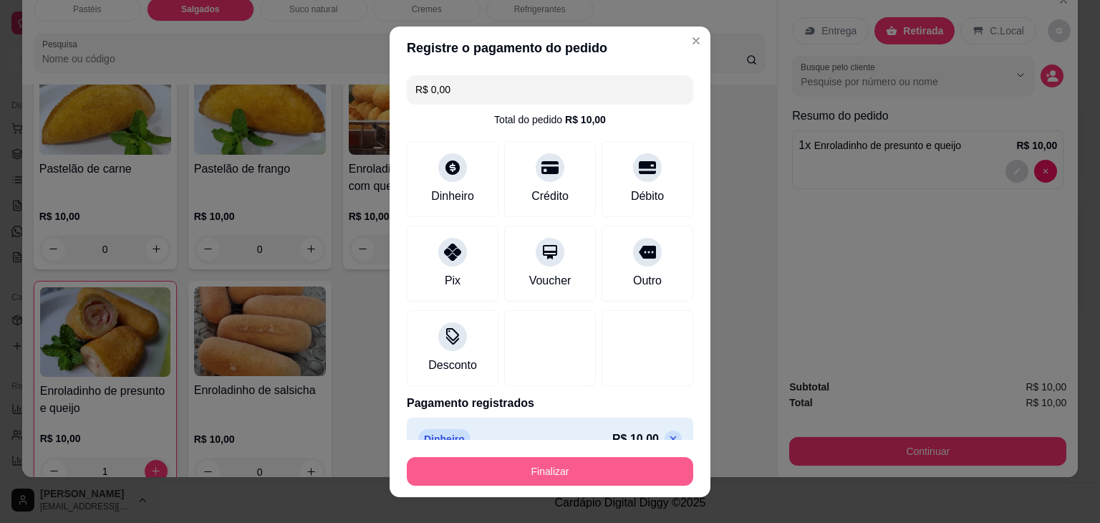
click at [539, 457] on button "Finalizar" at bounding box center [550, 471] width 287 height 29
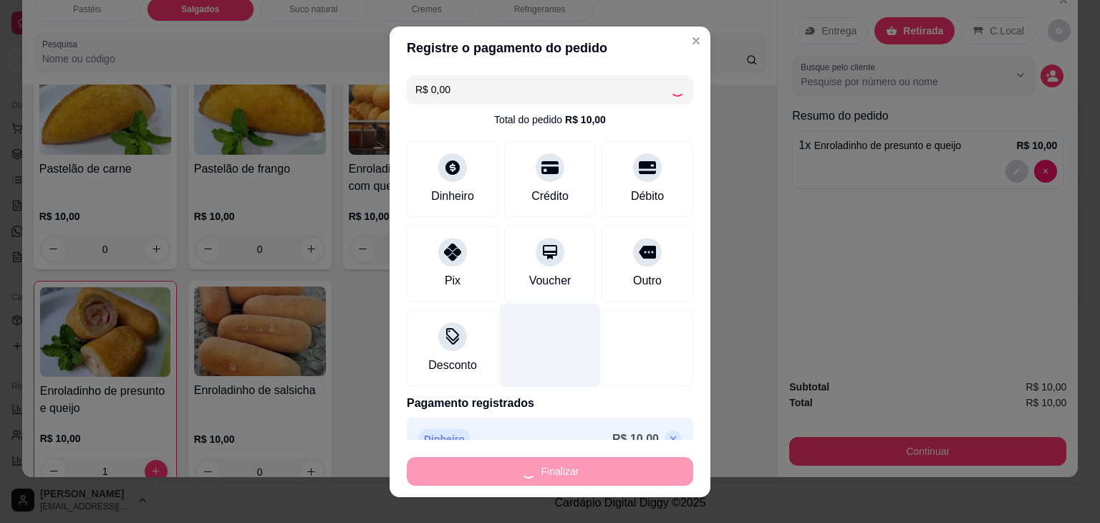
type input "0"
type input "-R$ 10,00"
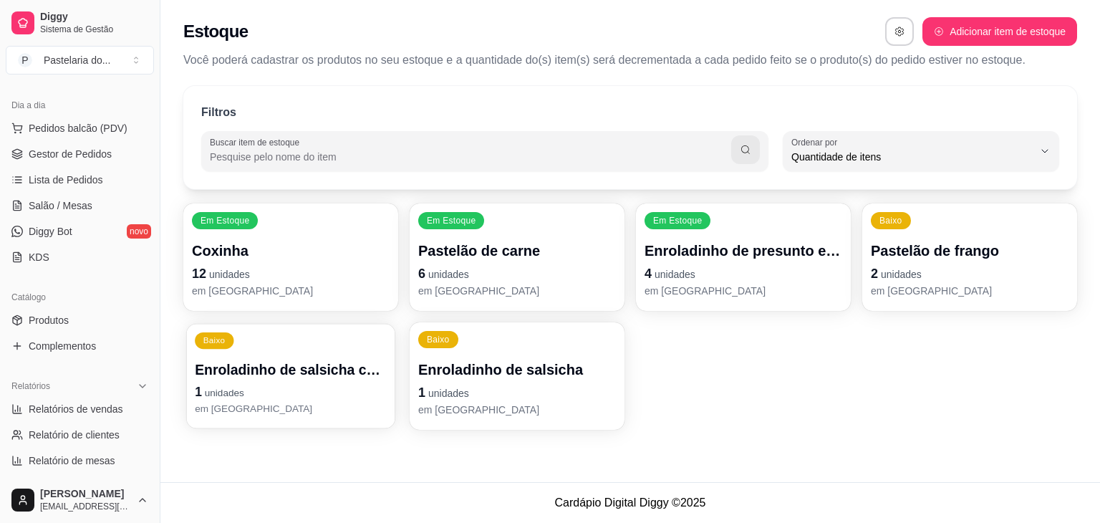
click at [365, 370] on p "Enroladinho de salsicha com queijo" at bounding box center [291, 369] width 192 height 19
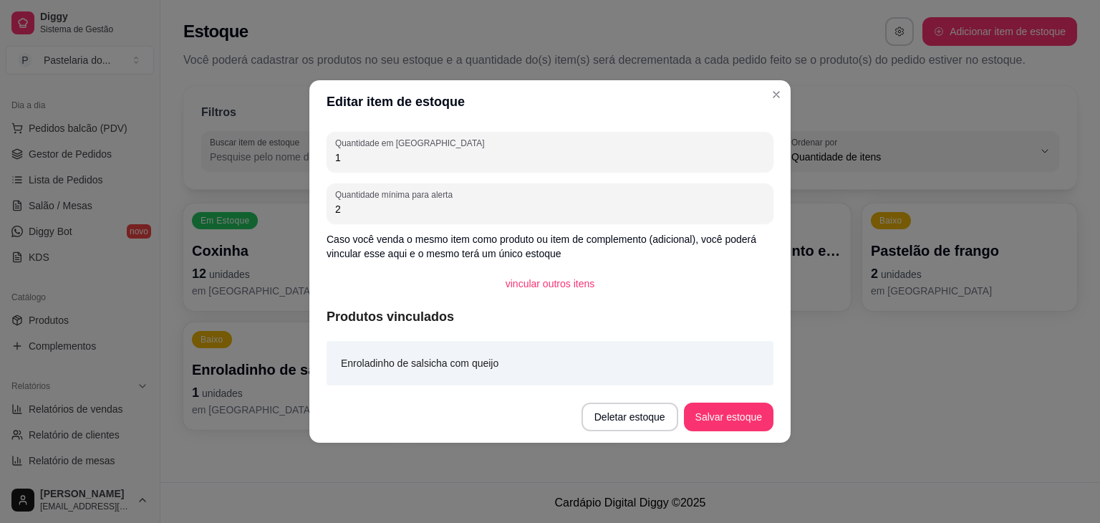
click at [415, 161] on input "1" at bounding box center [550, 157] width 430 height 14
type input "4"
click at [729, 428] on button "Salvar estoque" at bounding box center [728, 417] width 87 height 28
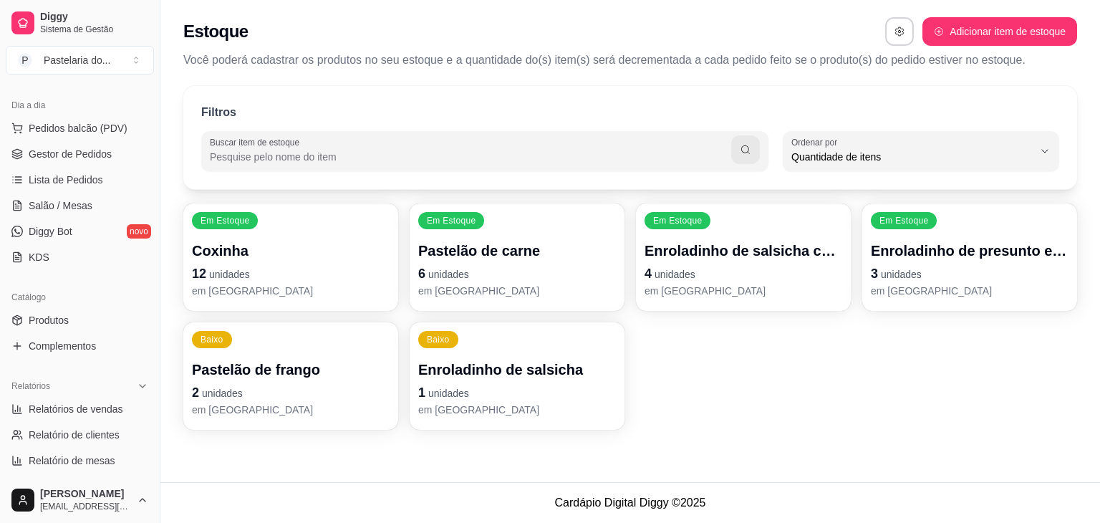
click at [535, 391] on p "1 unidades" at bounding box center [517, 393] width 198 height 20
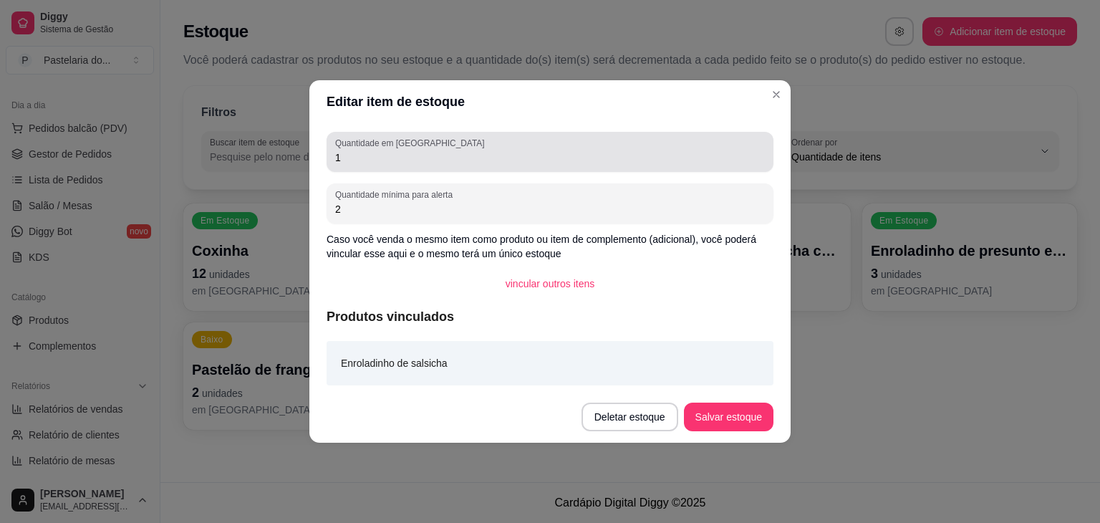
click at [524, 138] on div "1" at bounding box center [550, 152] width 430 height 29
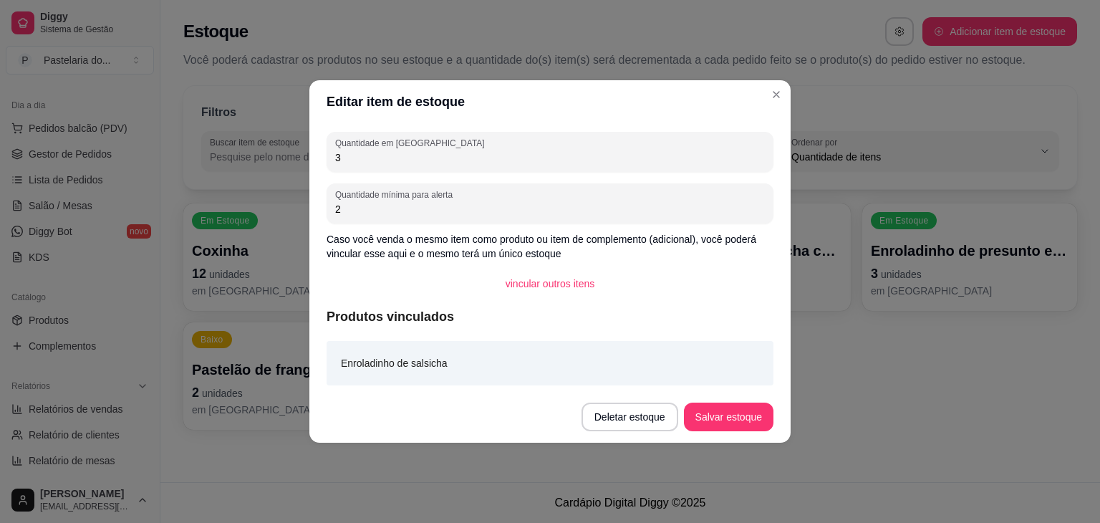
type input "3"
click at [725, 421] on button "Salvar estoque" at bounding box center [728, 417] width 87 height 28
